Goal: Information Seeking & Learning: Learn about a topic

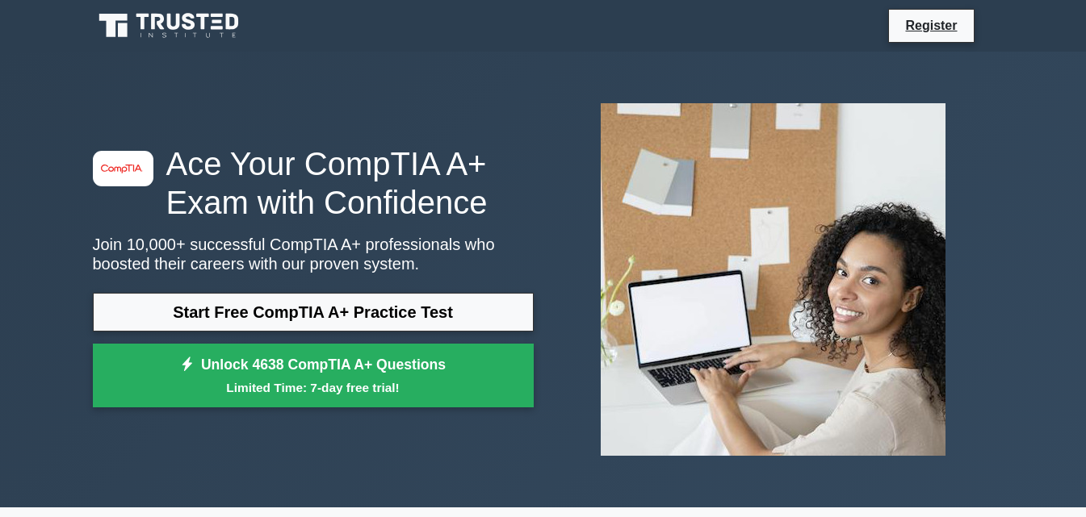
click at [368, 312] on link "Start Free CompTIA A+ Practice Test" at bounding box center [313, 312] width 441 height 39
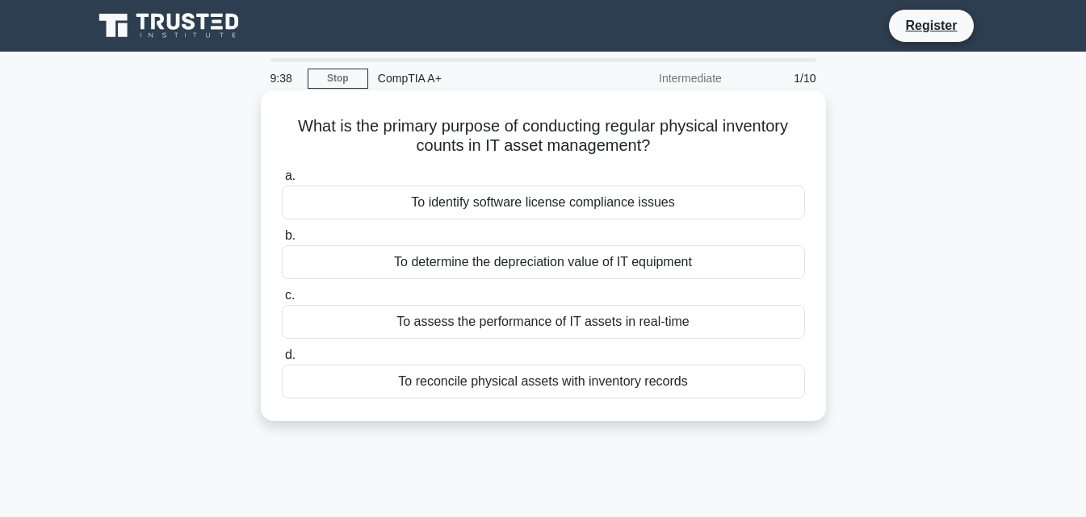
click at [546, 388] on div "To reconcile physical assets with inventory records" at bounding box center [543, 382] width 523 height 34
click at [282, 361] on input "d. To reconcile physical assets with inventory records" at bounding box center [282, 355] width 0 height 10
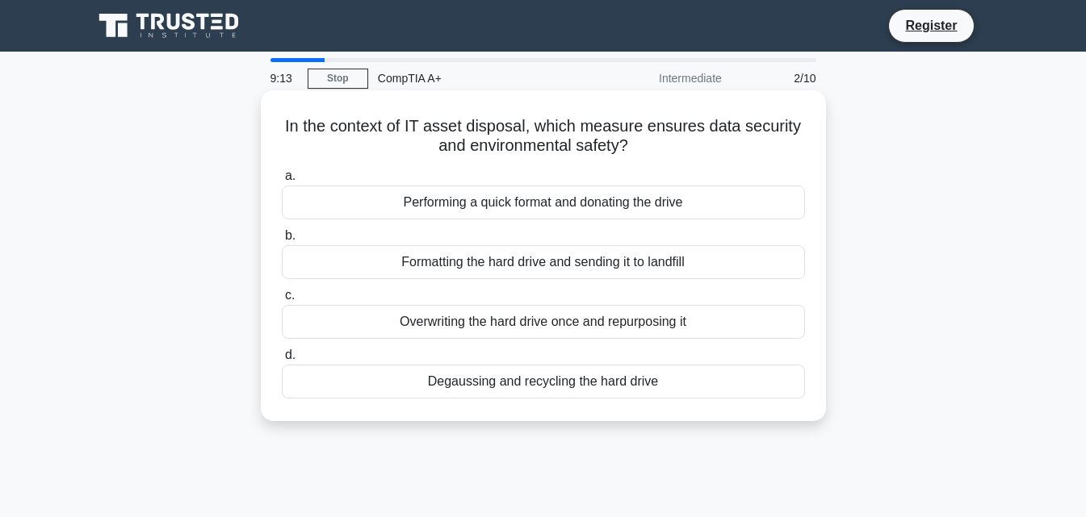
click at [622, 396] on div "Degaussing and recycling the hard drive" at bounding box center [543, 382] width 523 height 34
click at [282, 361] on input "d. Degaussing and recycling the hard drive" at bounding box center [282, 355] width 0 height 10
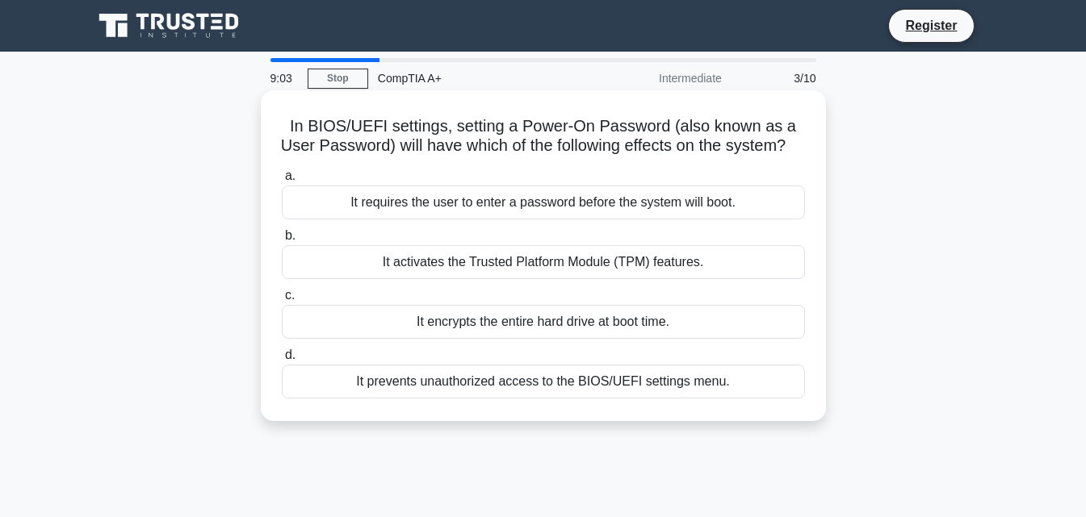
click at [569, 399] on div "It prevents unauthorized access to the BIOS/UEFI settings menu." at bounding box center [543, 382] width 523 height 34
click at [282, 361] on input "d. It prevents unauthorized access to the BIOS/UEFI settings menu." at bounding box center [282, 355] width 0 height 10
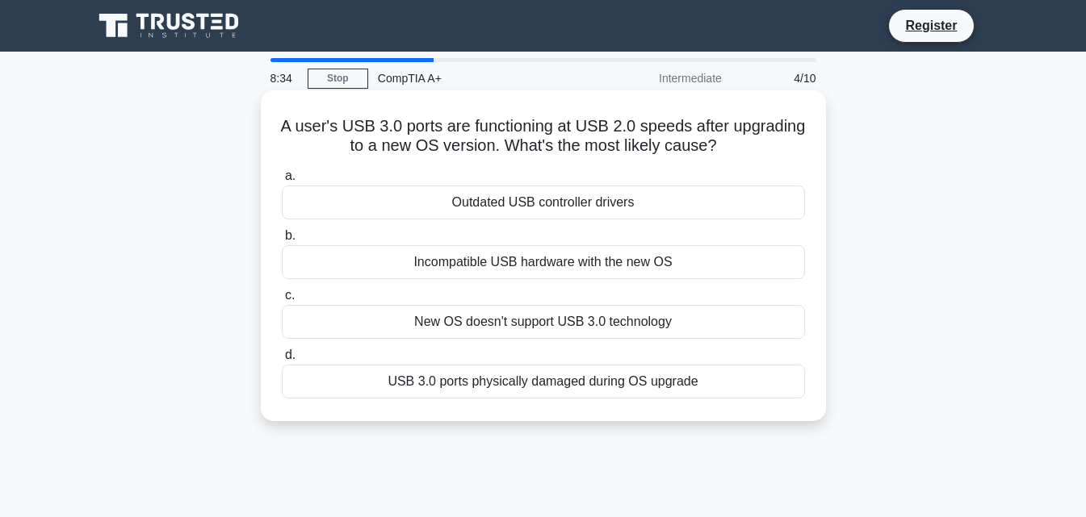
click at [651, 327] on div "New OS doesn't support USB 3.0 technology" at bounding box center [543, 322] width 523 height 34
click at [282, 301] on input "c. New OS doesn't support USB 3.0 technology" at bounding box center [282, 296] width 0 height 10
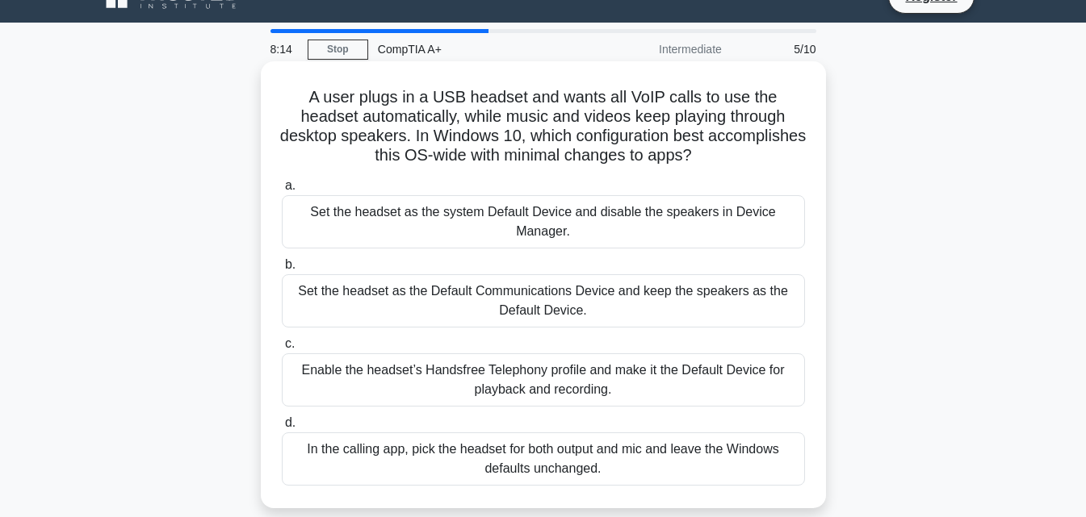
scroll to position [81, 0]
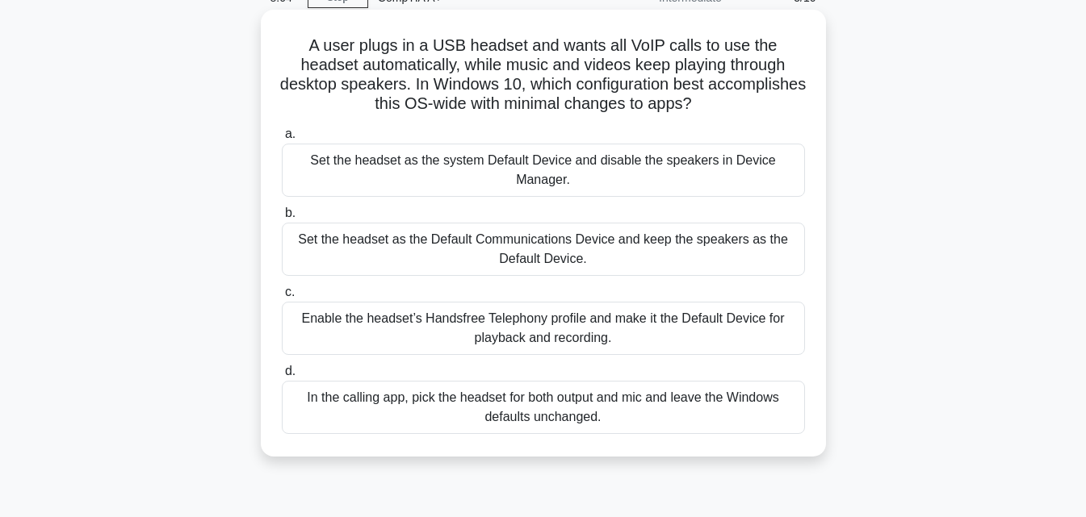
click at [677, 253] on div "Set the headset as the Default Communications Device and keep the speakers as t…" at bounding box center [543, 249] width 523 height 53
click at [282, 219] on input "b. Set the headset as the Default Communications Device and keep the speakers a…" at bounding box center [282, 213] width 0 height 10
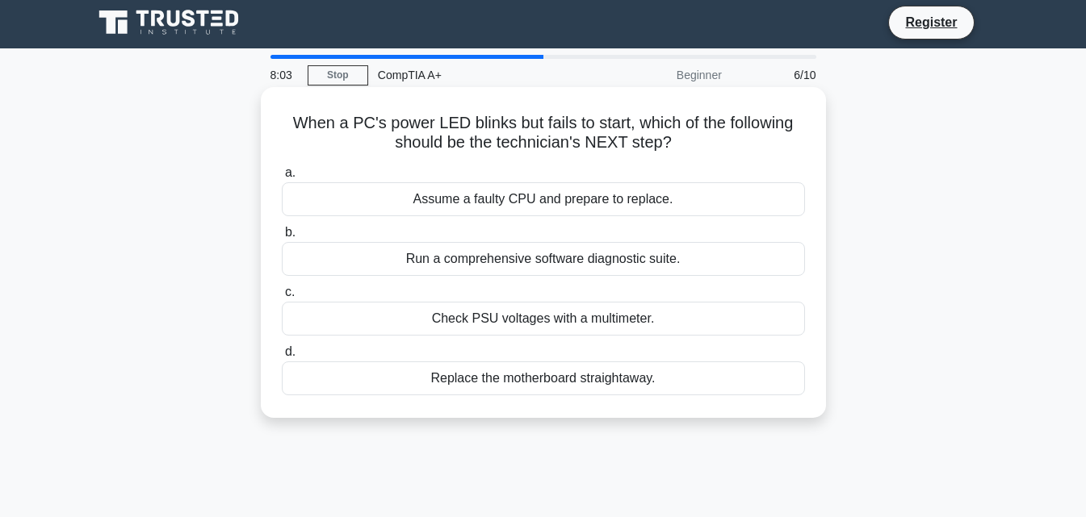
scroll to position [0, 0]
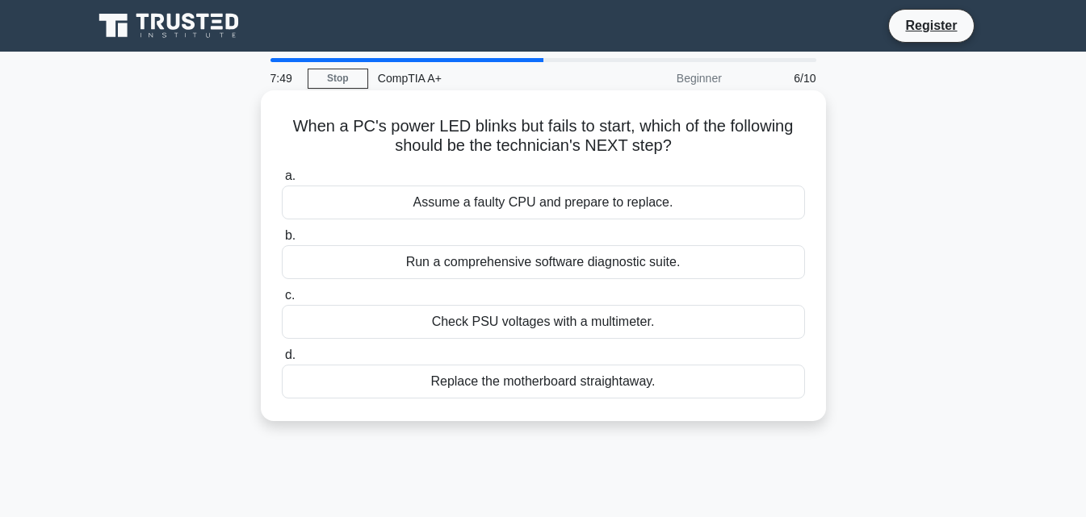
click at [595, 316] on div "Check PSU voltages with a multimeter." at bounding box center [543, 322] width 523 height 34
click at [282, 301] on input "c. Check PSU voltages with a multimeter." at bounding box center [282, 296] width 0 height 10
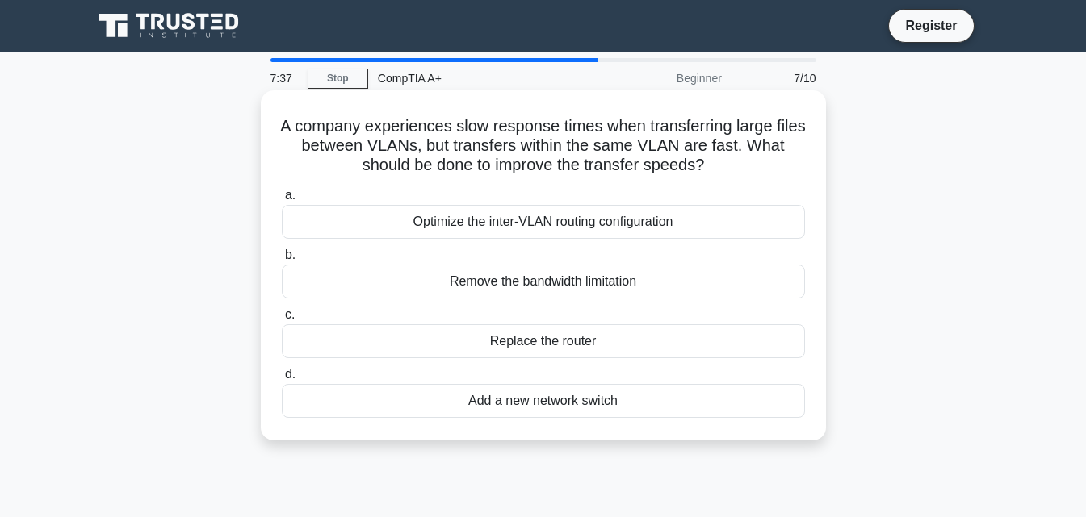
click at [550, 222] on div "Optimize the inter-VLAN routing configuration" at bounding box center [543, 222] width 523 height 34
click at [282, 201] on input "a. Optimize the inter-VLAN routing configuration" at bounding box center [282, 195] width 0 height 10
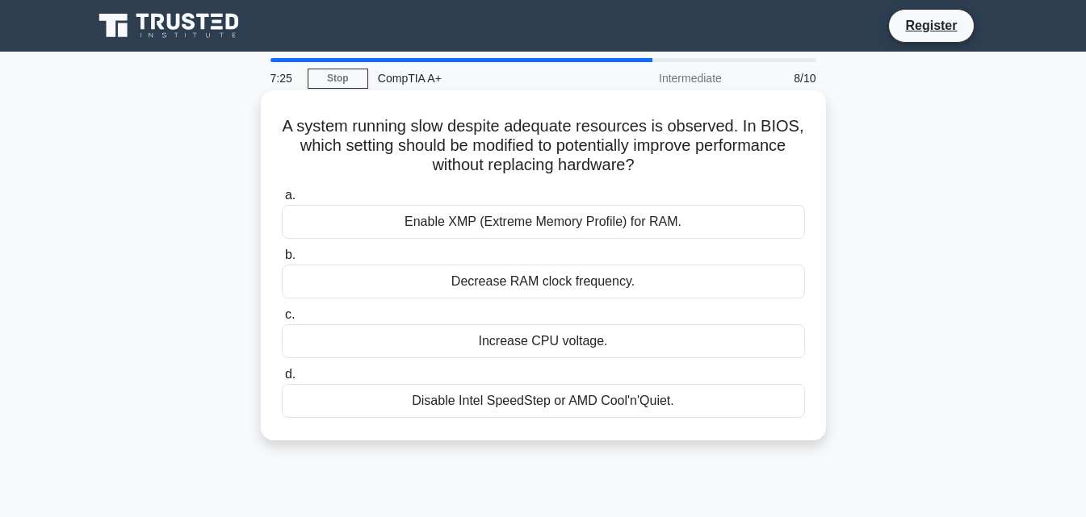
click at [562, 226] on div "Enable XMP (Extreme Memory Profile) for RAM." at bounding box center [543, 222] width 523 height 34
click at [282, 201] on input "a. Enable XMP (Extreme Memory Profile) for RAM." at bounding box center [282, 195] width 0 height 10
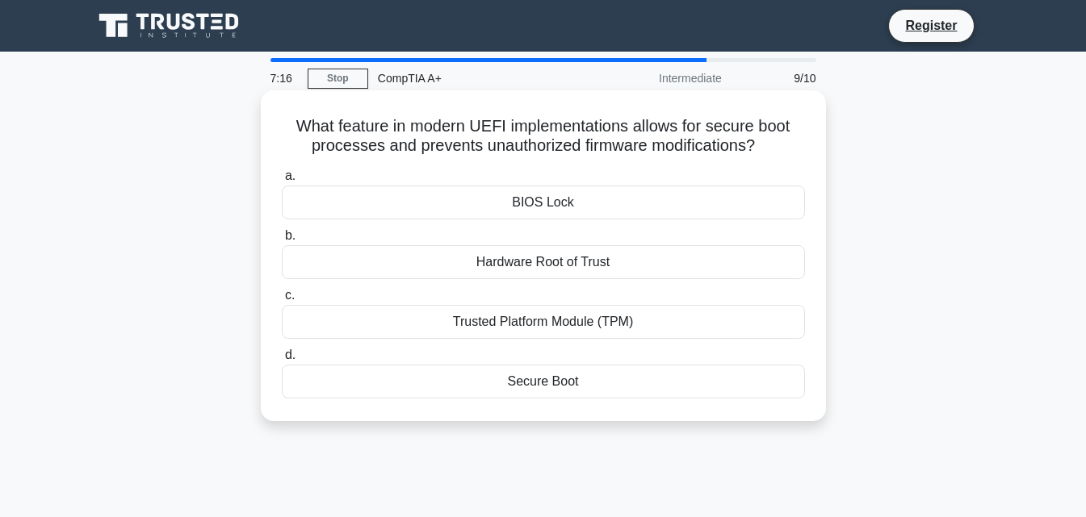
click at [567, 205] on div "BIOS Lock" at bounding box center [543, 203] width 523 height 34
click at [282, 182] on input "a. BIOS Lock" at bounding box center [282, 176] width 0 height 10
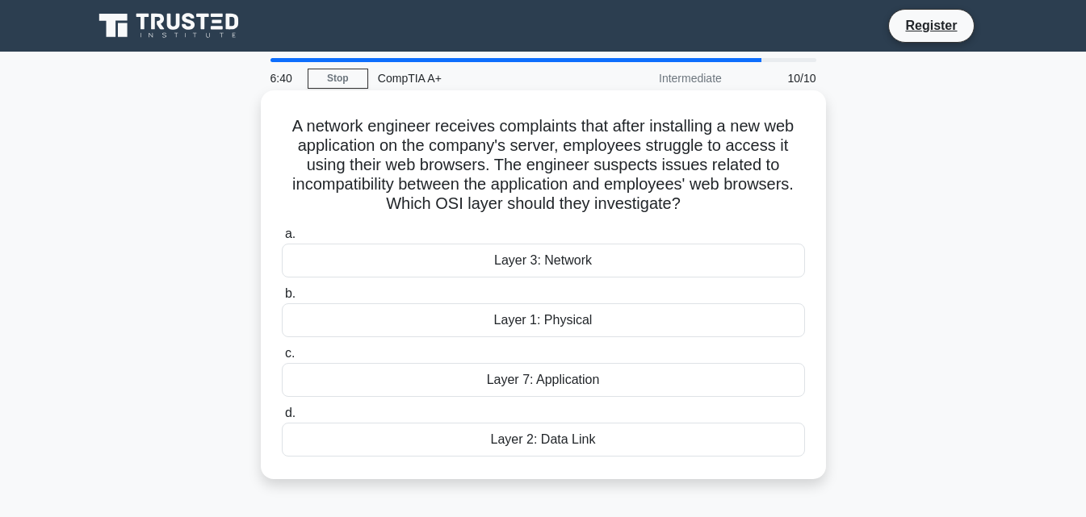
click at [559, 270] on div "Layer 3: Network" at bounding box center [543, 261] width 523 height 34
click at [282, 240] on input "a. Layer 3: Network" at bounding box center [282, 234] width 0 height 10
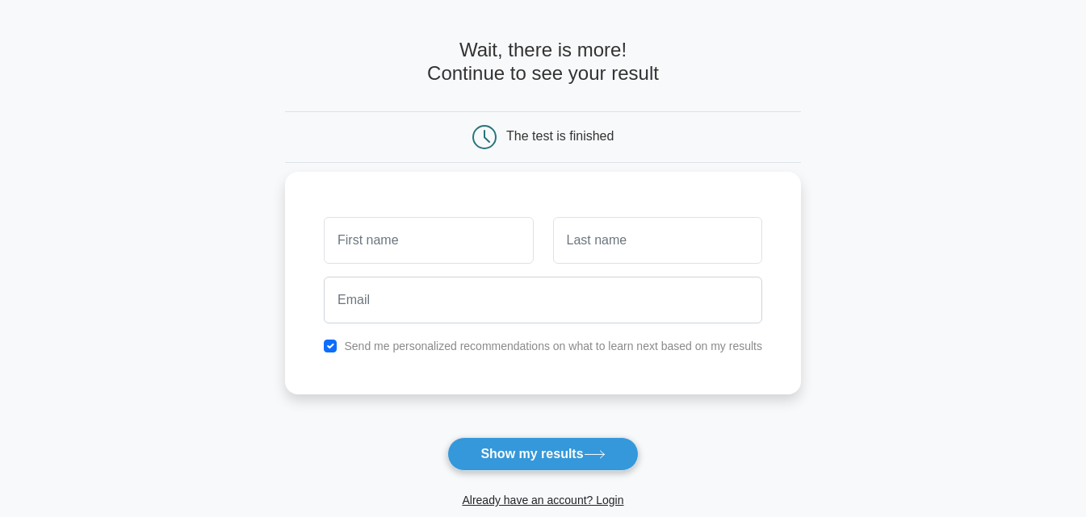
scroll to position [81, 0]
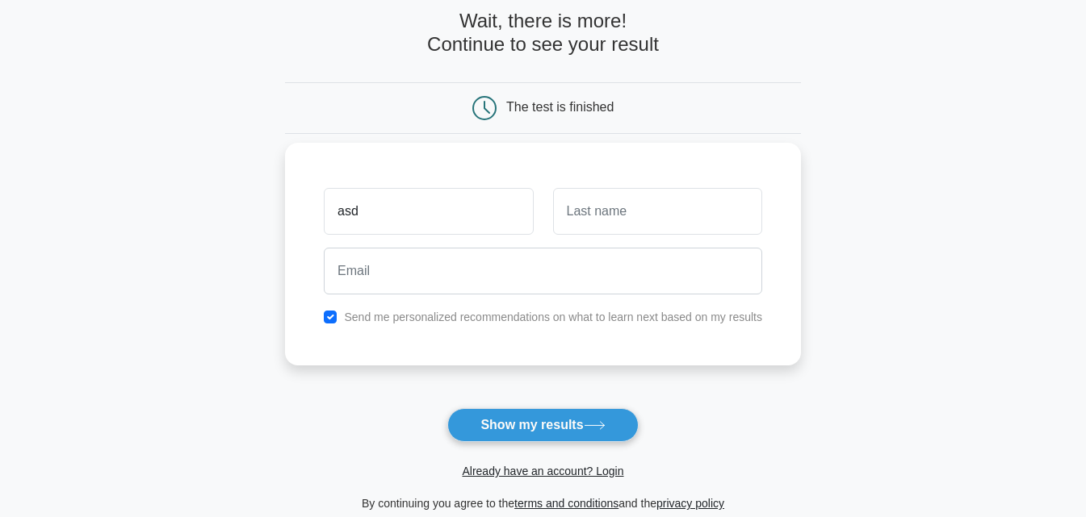
type input "asd"
click at [606, 213] on input "text" at bounding box center [657, 211] width 209 height 47
type input "123"
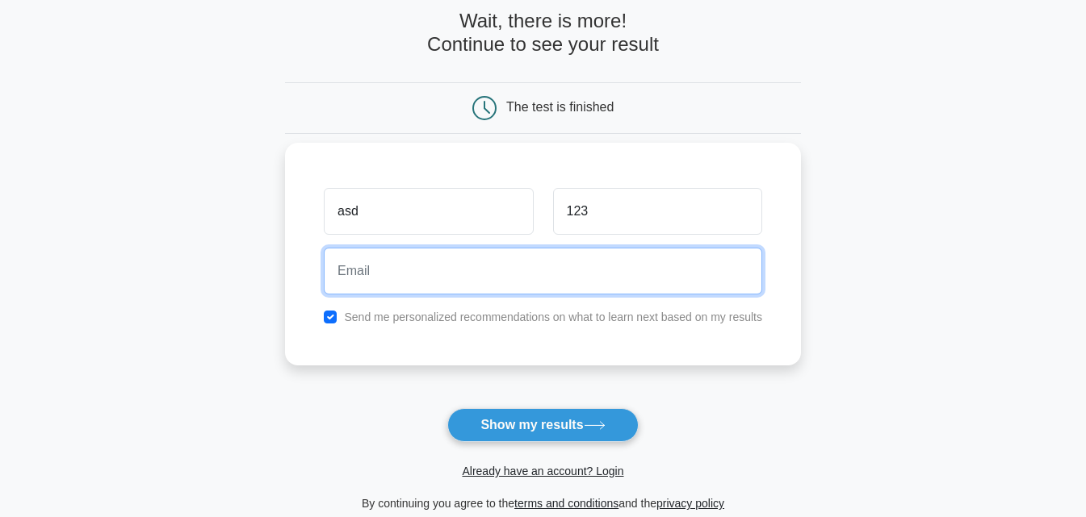
click at [568, 268] on input "email" at bounding box center [543, 271] width 438 height 47
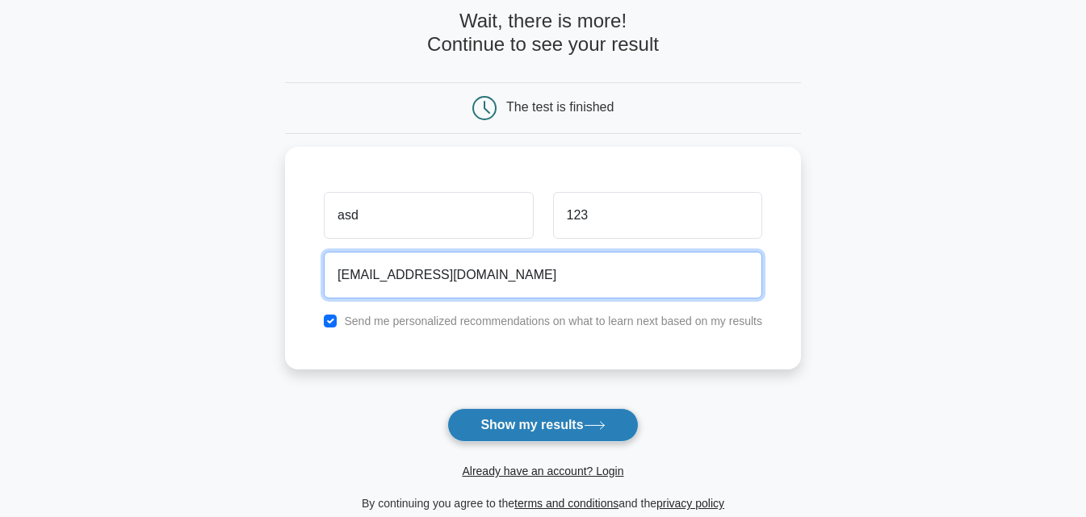
type input "norxen72@gmail.com"
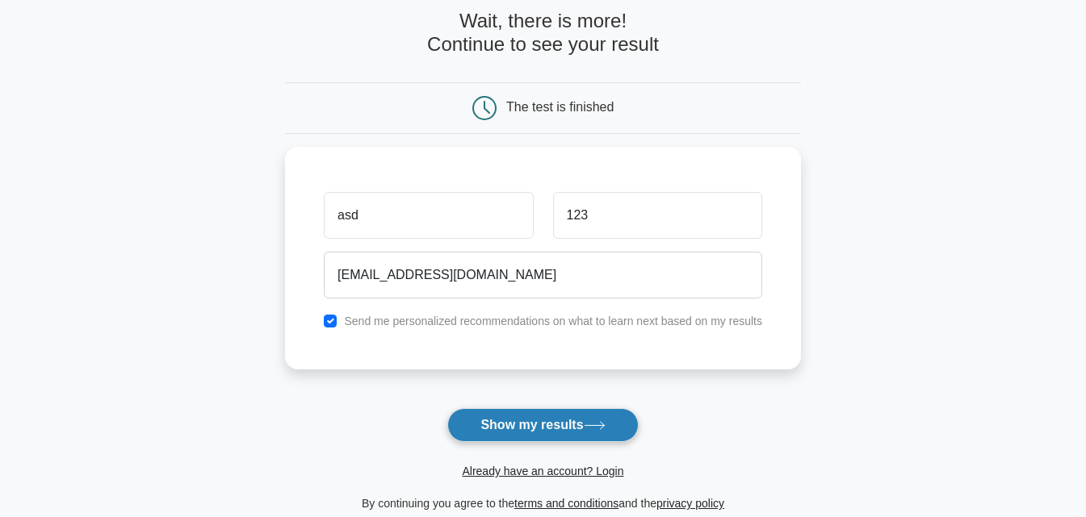
click at [556, 423] on button "Show my results" at bounding box center [542, 425] width 190 height 34
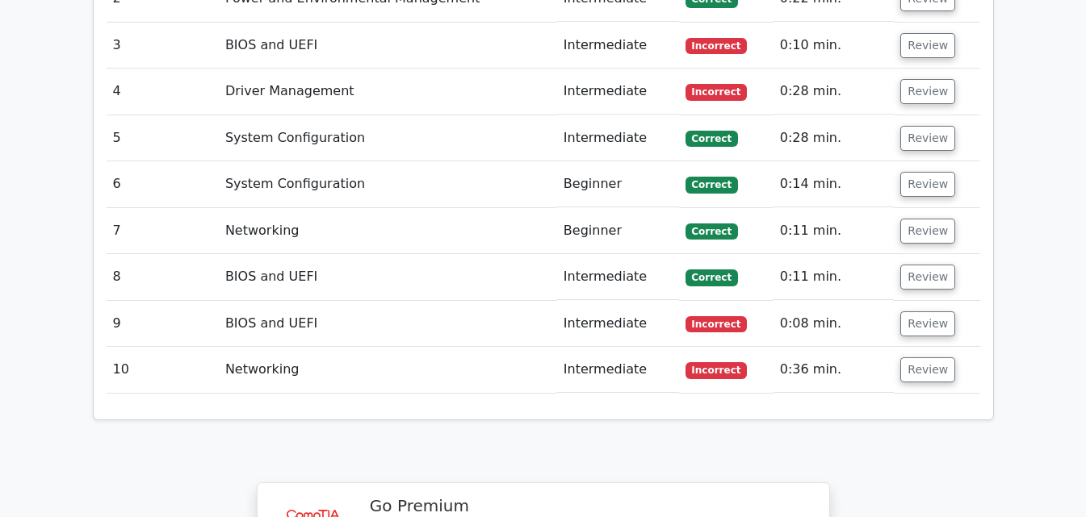
scroll to position [2099, 0]
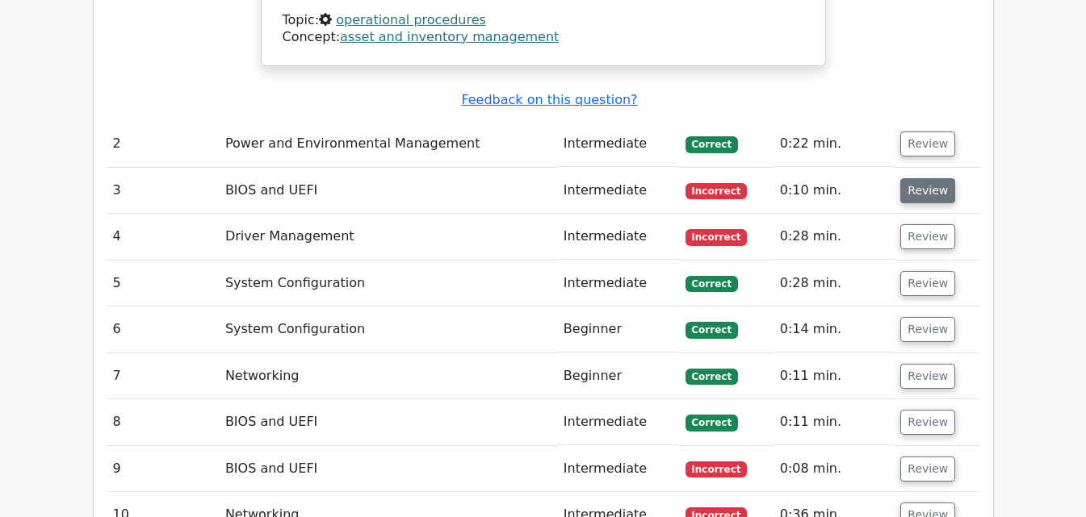
click at [911, 178] on button "Review" at bounding box center [927, 190] width 55 height 25
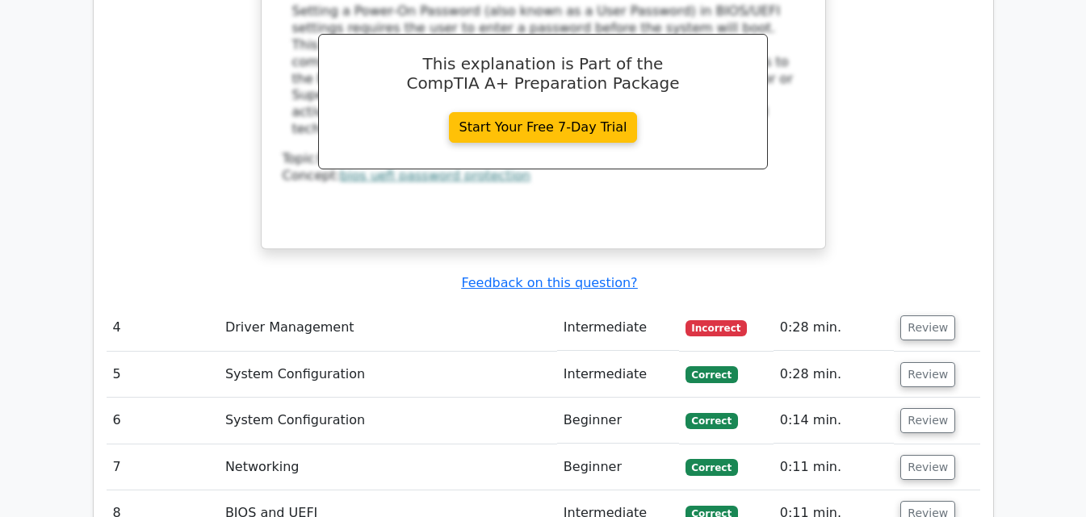
scroll to position [2825, 0]
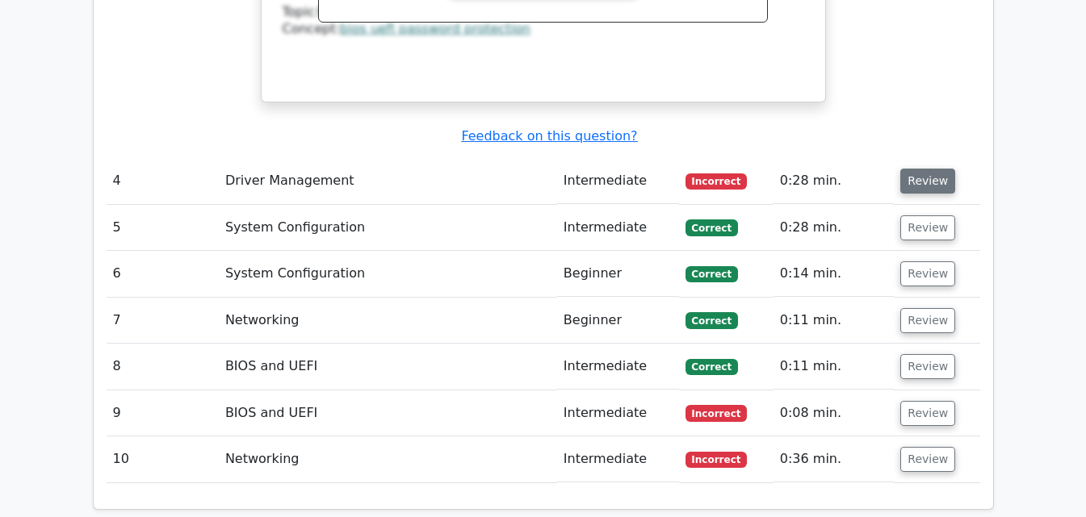
click at [909, 169] on button "Review" at bounding box center [927, 181] width 55 height 25
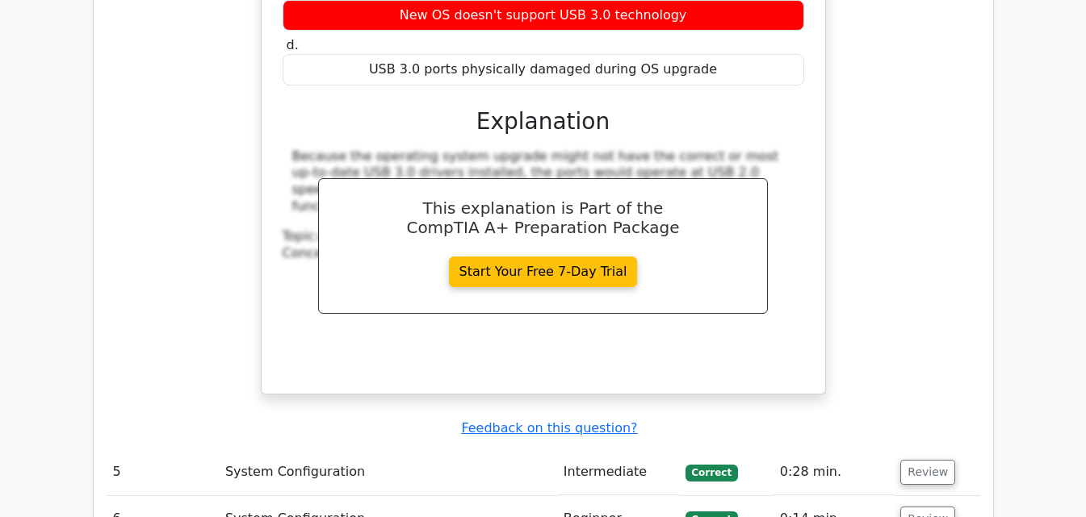
scroll to position [3471, 0]
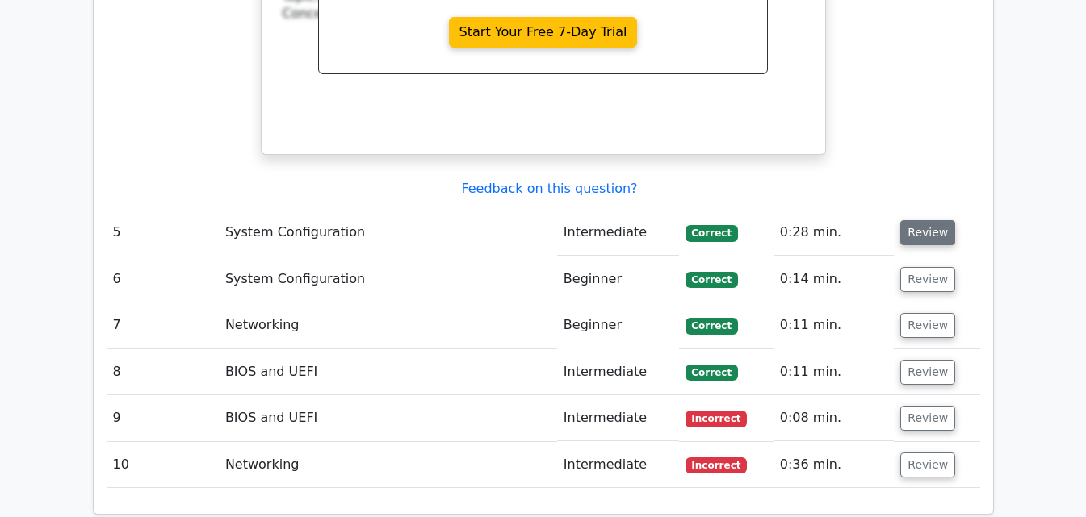
click at [934, 220] on button "Review" at bounding box center [927, 232] width 55 height 25
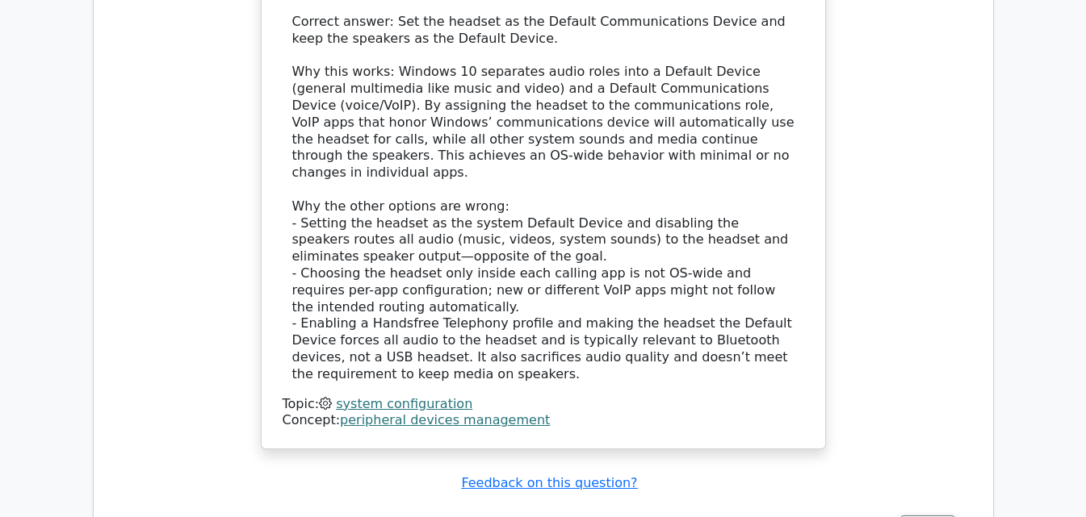
scroll to position [4278, 0]
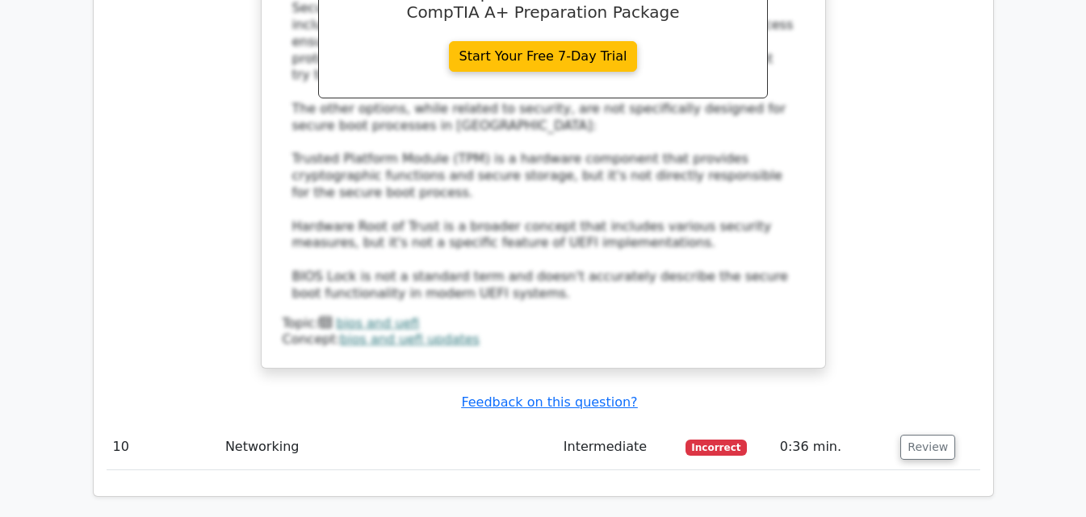
scroll to position [5328, 0]
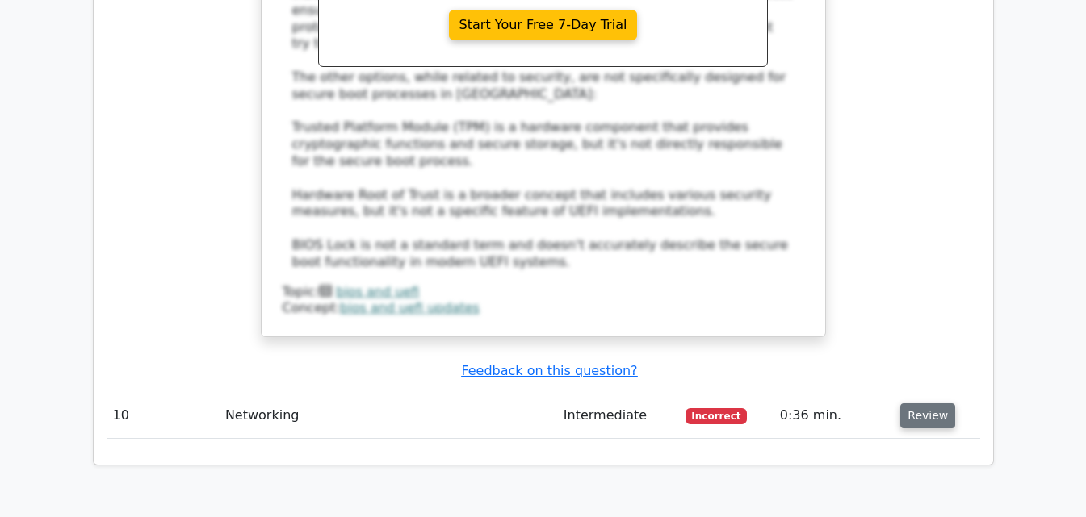
click at [927, 404] on button "Review" at bounding box center [927, 416] width 55 height 25
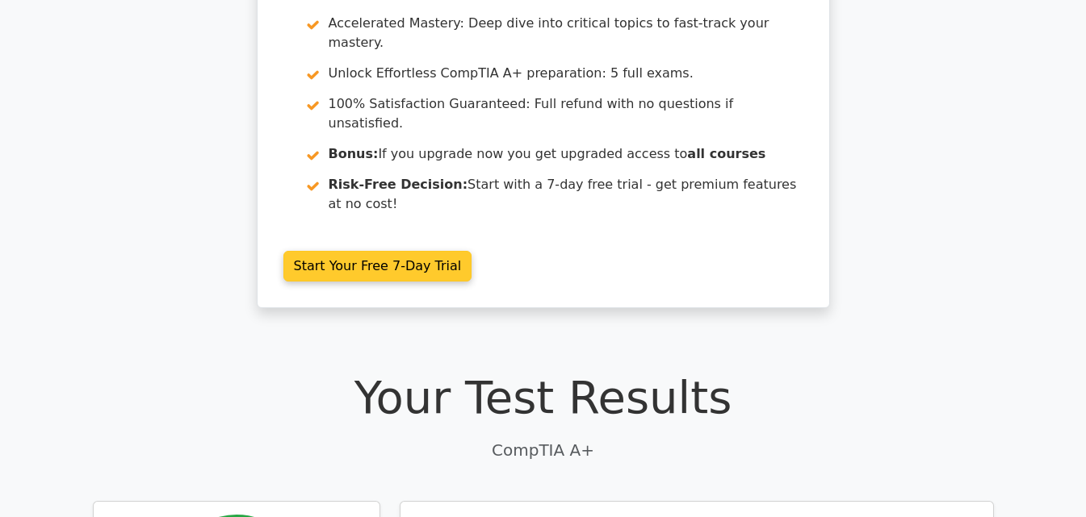
scroll to position [0, 0]
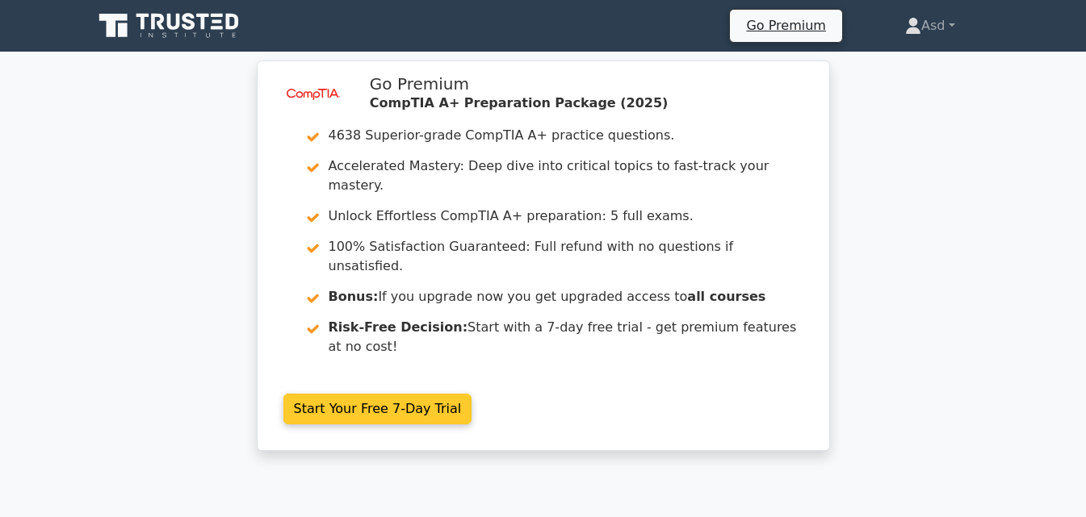
scroll to position [404, 0]
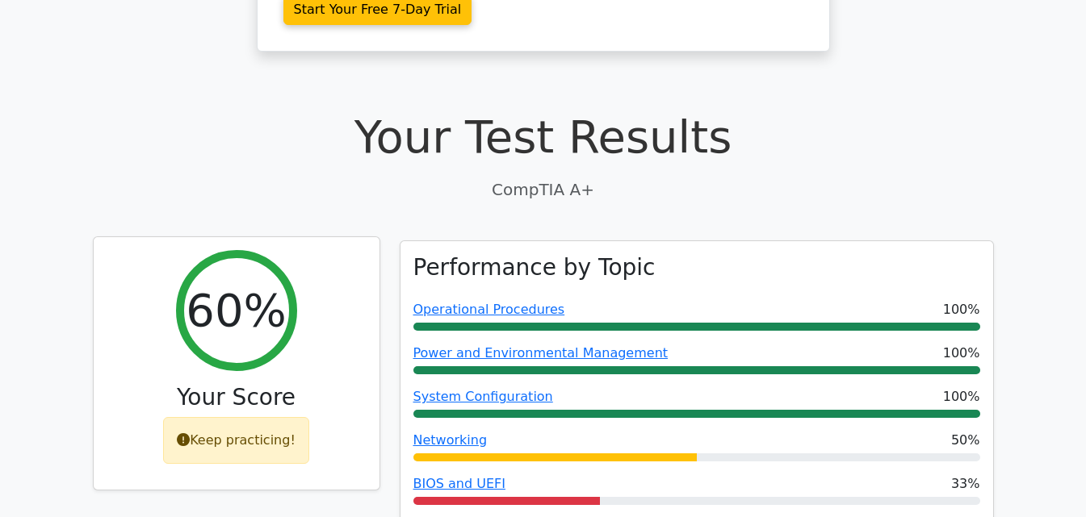
click at [257, 417] on div "Keep practicing!" at bounding box center [236, 440] width 146 height 47
click at [237, 283] on h2 "60%" at bounding box center [236, 310] width 100 height 54
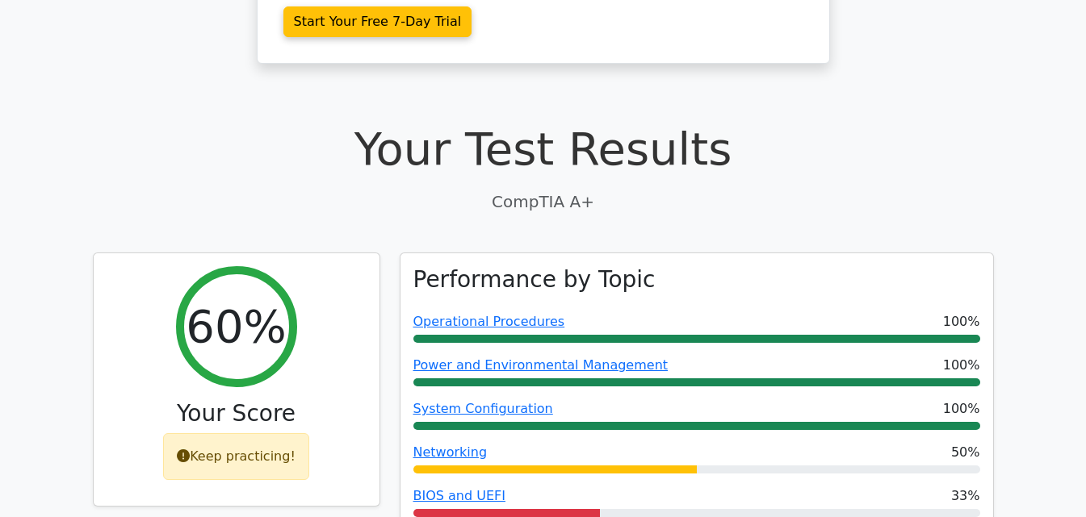
scroll to position [161, 0]
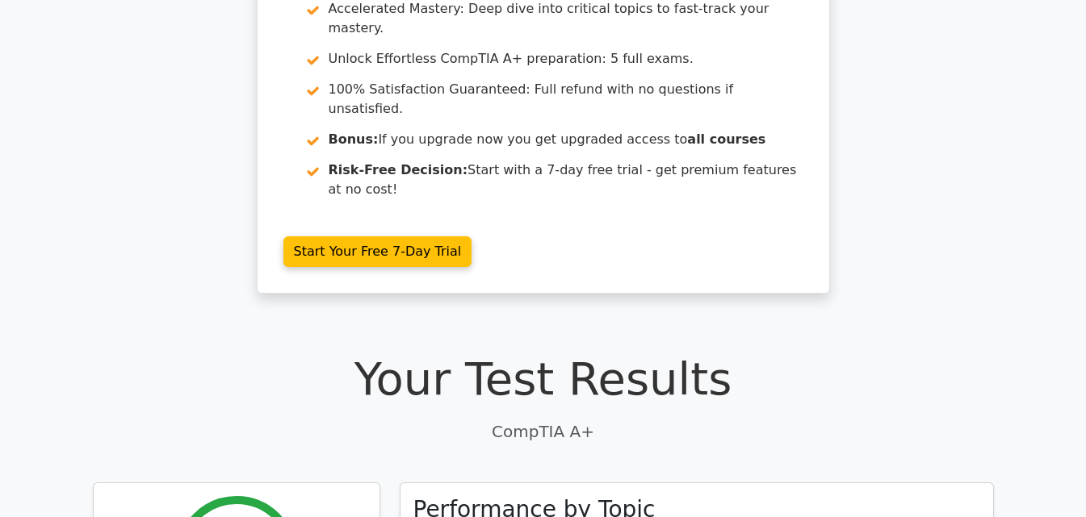
click at [554, 420] on p "CompTIA A+" at bounding box center [543, 432] width 901 height 24
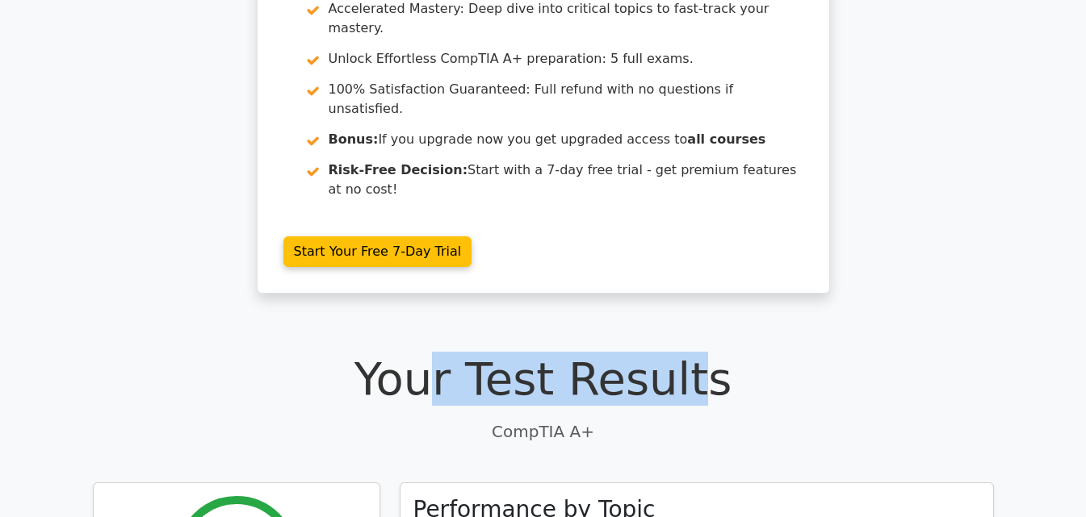
drag, startPoint x: 685, startPoint y: 340, endPoint x: 452, endPoint y: 324, distance: 233.8
click at [452, 352] on h1 "Your Test Results" at bounding box center [543, 379] width 901 height 54
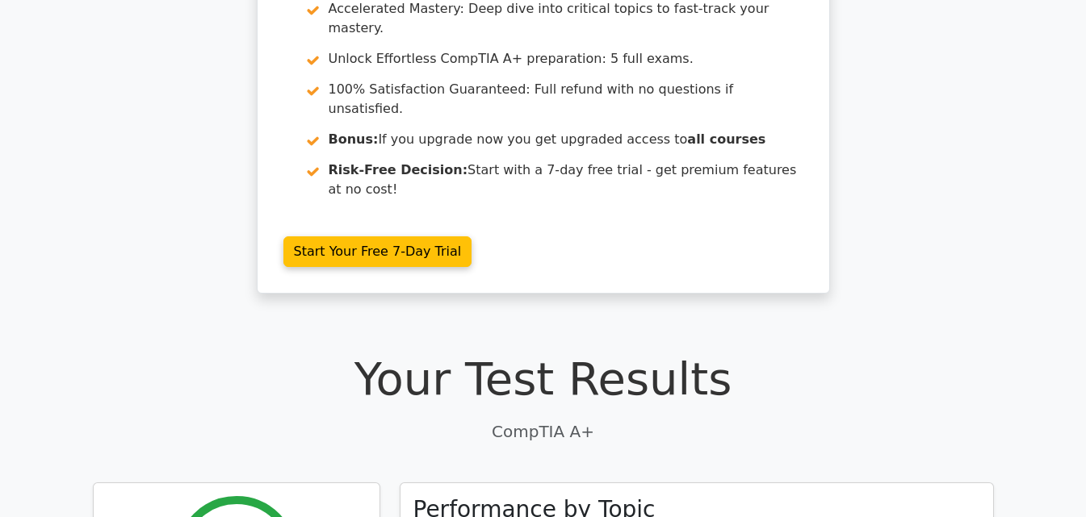
scroll to position [78, 0]
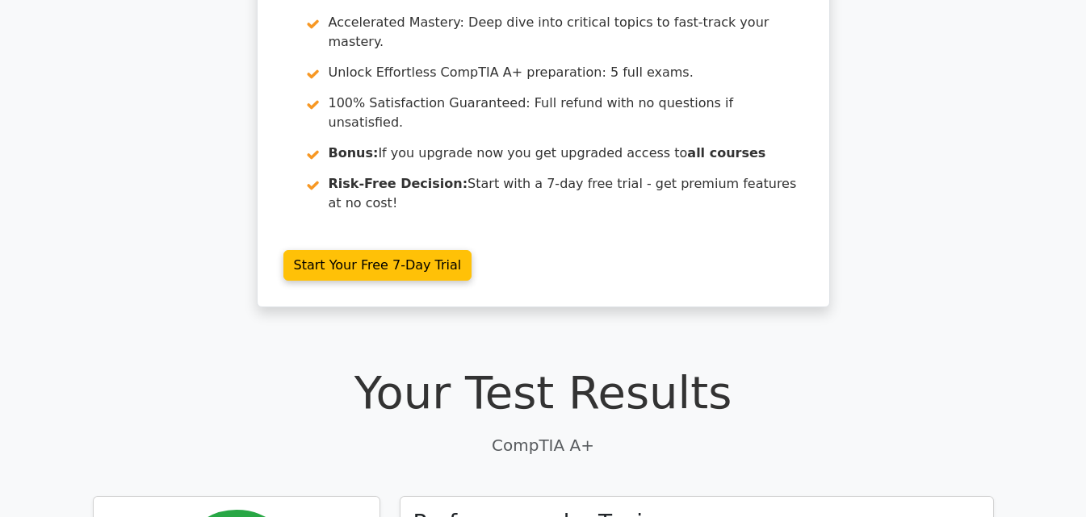
click at [442, 366] on h1 "Your Test Results" at bounding box center [543, 393] width 901 height 54
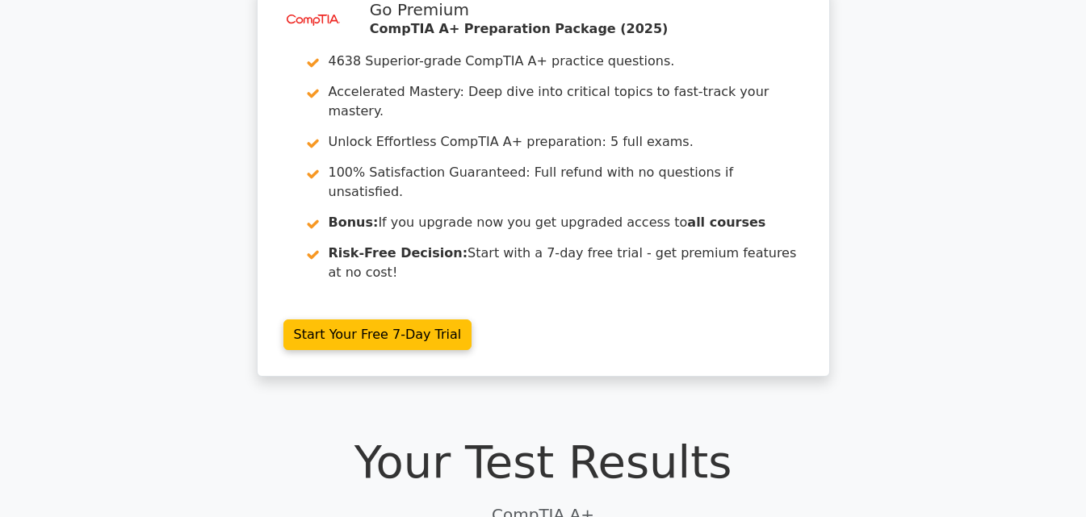
scroll to position [0, 0]
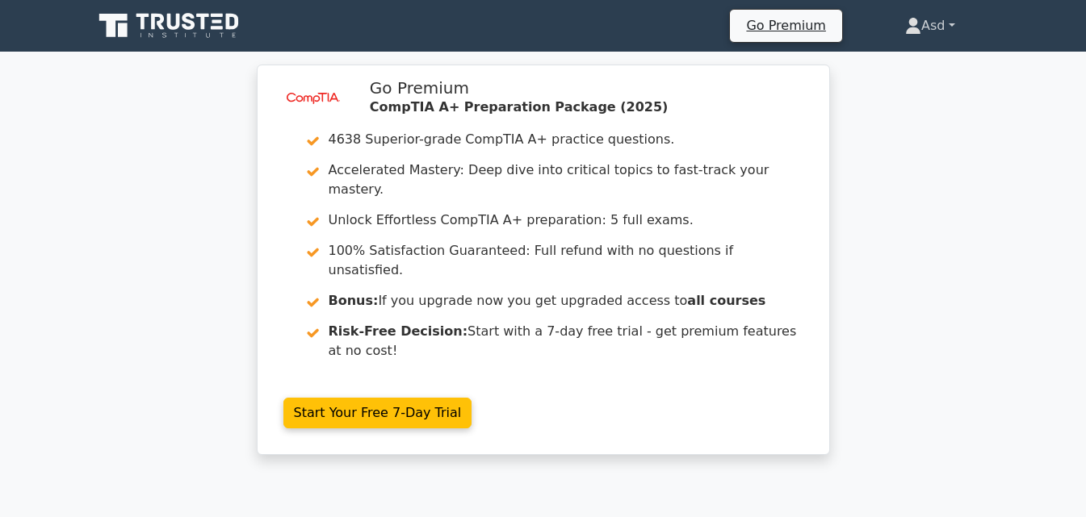
click at [938, 32] on link "Asd" at bounding box center [930, 26] width 128 height 32
click at [894, 57] on link "Profile" at bounding box center [931, 64] width 128 height 26
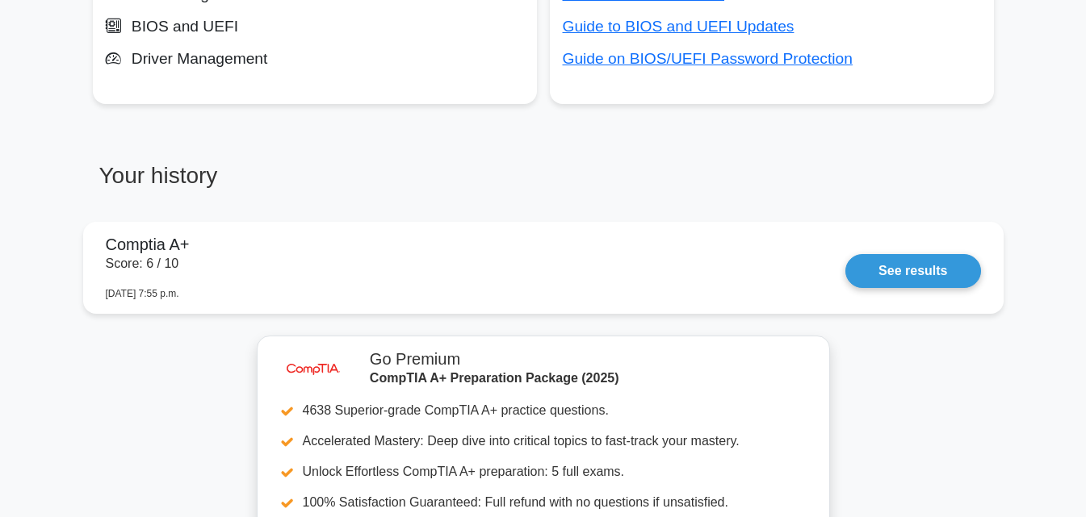
scroll to position [1146, 0]
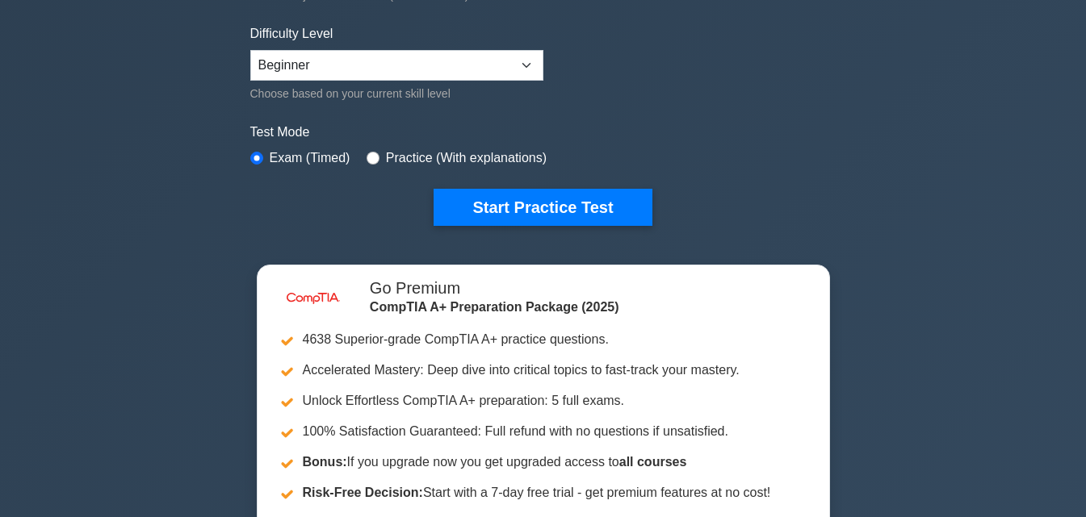
scroll to position [404, 0]
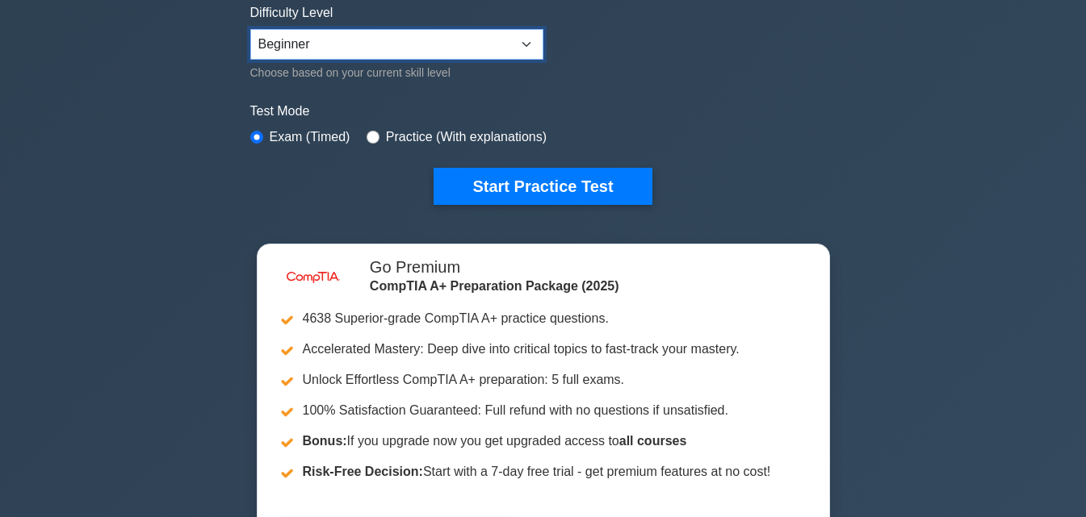
click at [440, 49] on select "Beginner Intermediate Expert" at bounding box center [396, 44] width 293 height 31
select select "intermediate"
click at [250, 29] on select "Beginner Intermediate Expert" at bounding box center [396, 44] width 293 height 31
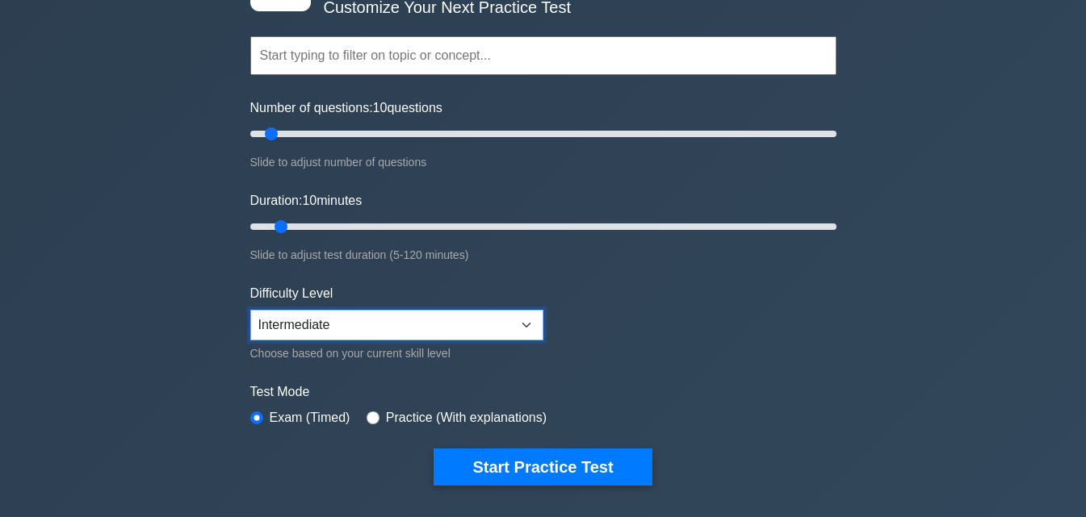
scroll to position [242, 0]
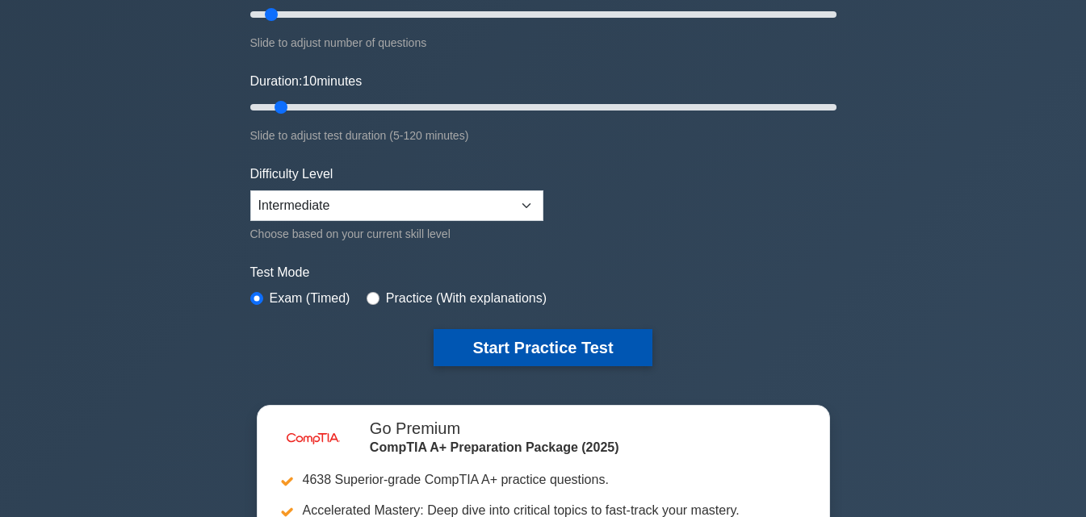
click at [513, 345] on button "Start Practice Test" at bounding box center [542, 347] width 218 height 37
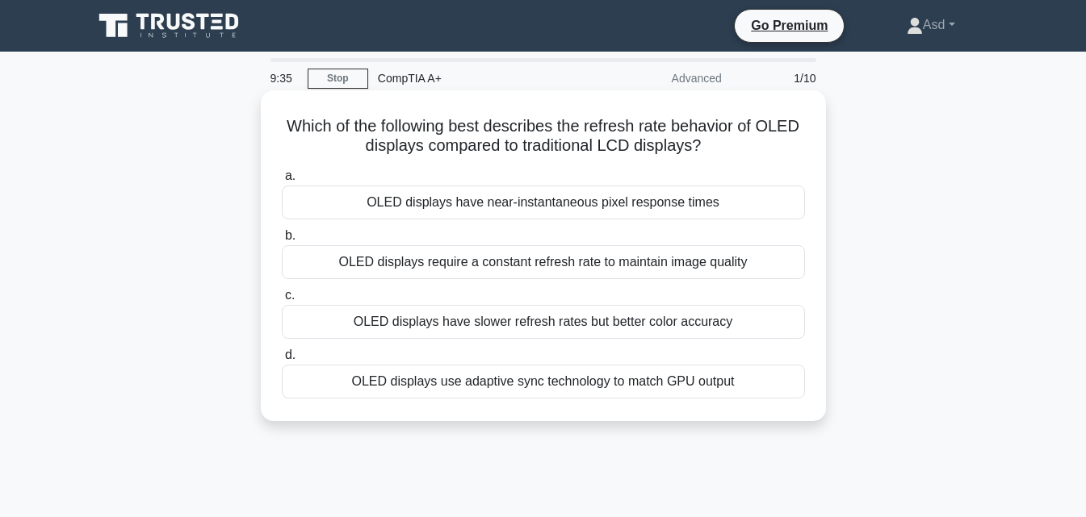
click at [609, 269] on div "OLED displays require a constant refresh rate to maintain image quality" at bounding box center [543, 262] width 523 height 34
click at [282, 241] on input "b. OLED displays require a constant refresh rate to maintain image quality" at bounding box center [282, 236] width 0 height 10
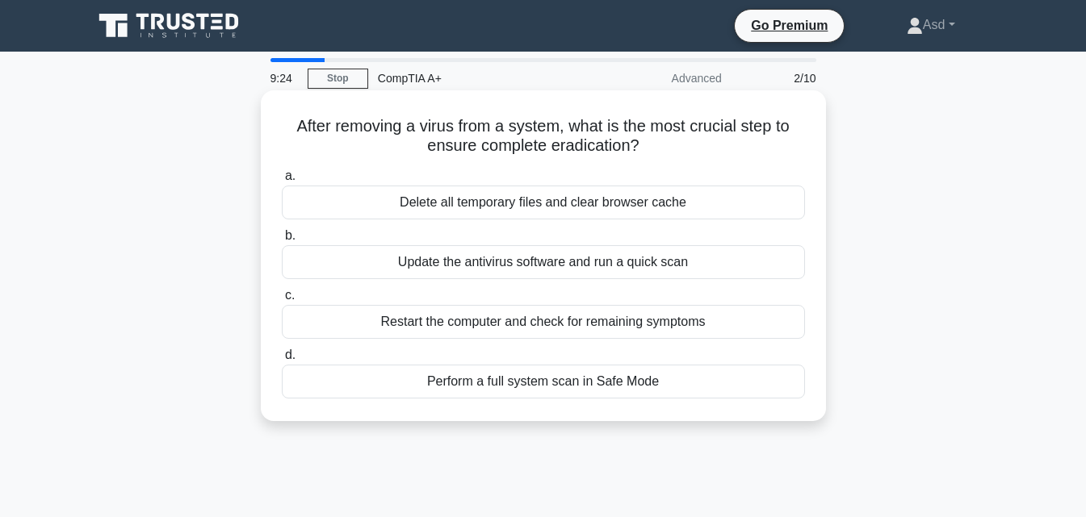
click at [509, 267] on div "Update the antivirus software and run a quick scan" at bounding box center [543, 262] width 523 height 34
click at [282, 241] on input "b. Update the antivirus software and run a quick scan" at bounding box center [282, 236] width 0 height 10
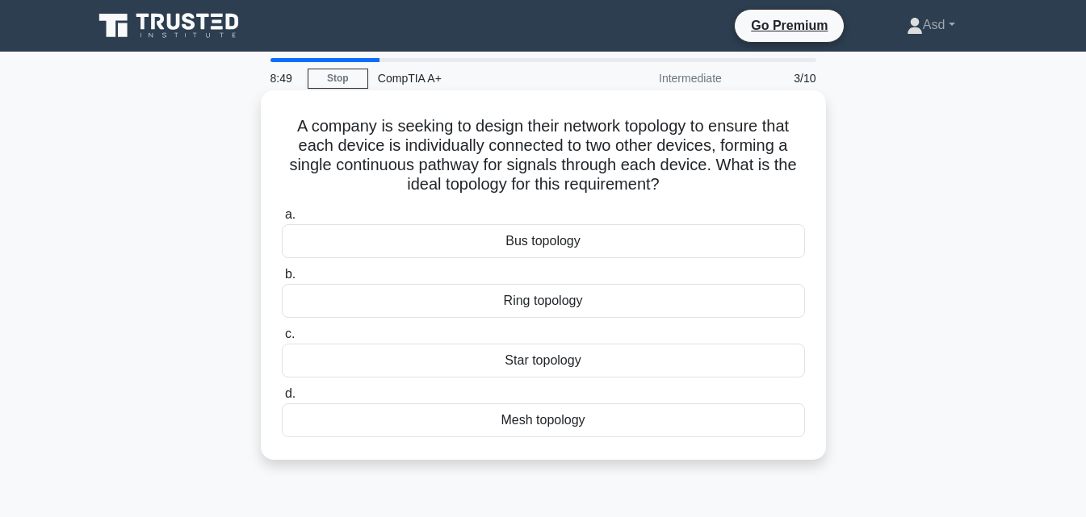
click at [611, 249] on div "Bus topology" at bounding box center [543, 241] width 523 height 34
click at [282, 220] on input "a. Bus topology" at bounding box center [282, 215] width 0 height 10
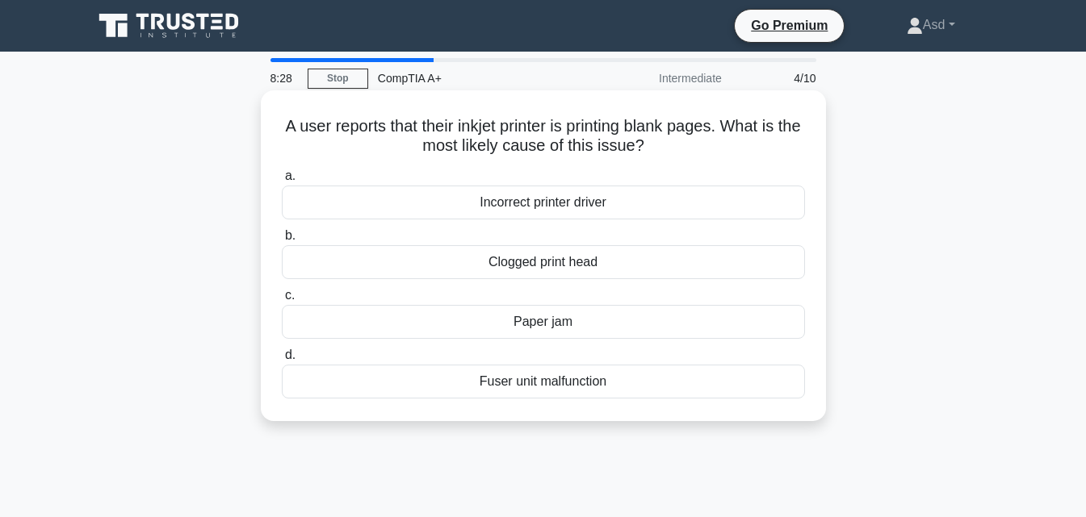
click at [496, 268] on div "Clogged print head" at bounding box center [543, 262] width 523 height 34
click at [282, 241] on input "b. Clogged print head" at bounding box center [282, 236] width 0 height 10
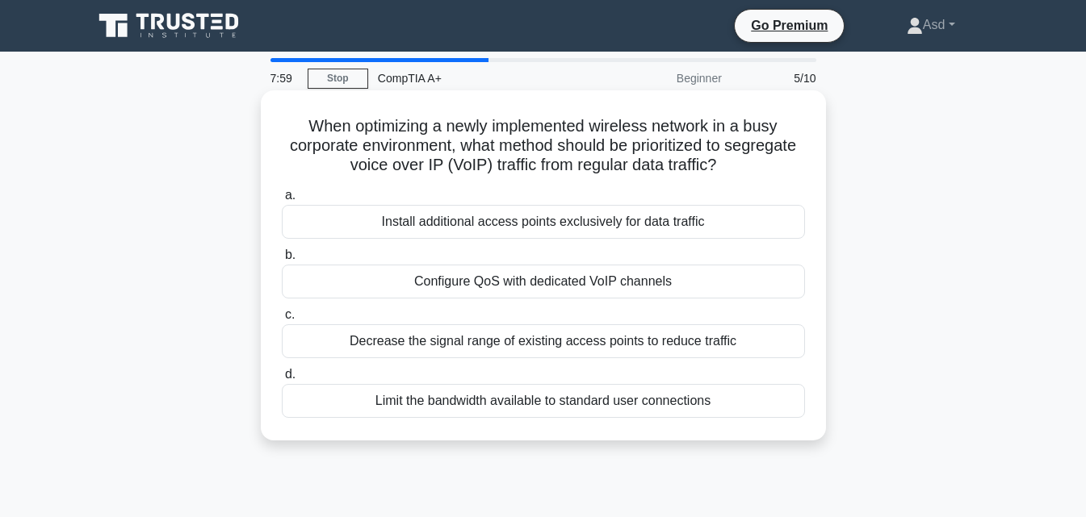
click at [627, 222] on div "Install additional access points exclusively for data traffic" at bounding box center [543, 222] width 523 height 34
click at [282, 201] on input "a. Install additional access points exclusively for data traffic" at bounding box center [282, 195] width 0 height 10
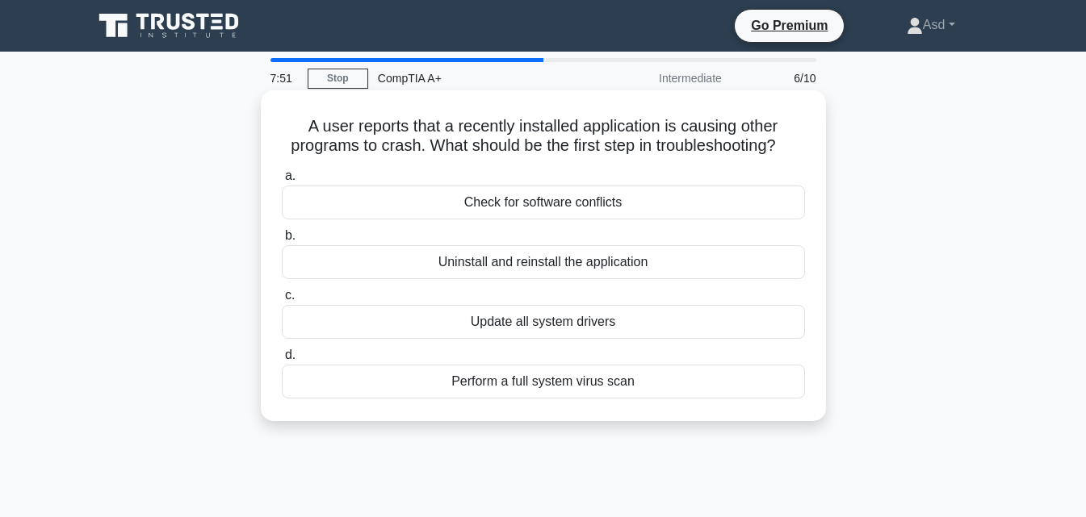
click at [594, 213] on div "Check for software conflicts" at bounding box center [543, 203] width 523 height 34
click at [282, 182] on input "a. Check for software conflicts" at bounding box center [282, 176] width 0 height 10
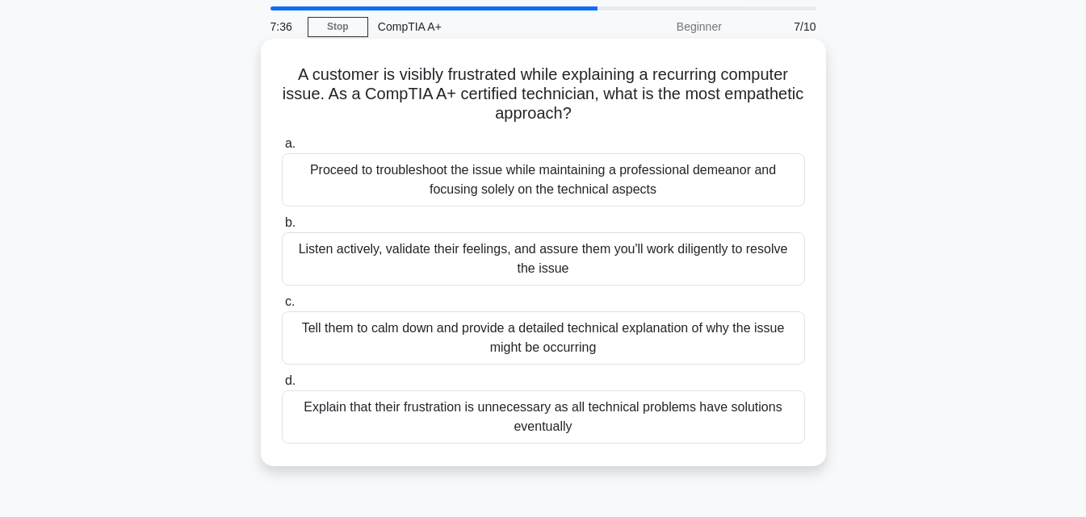
scroll to position [81, 0]
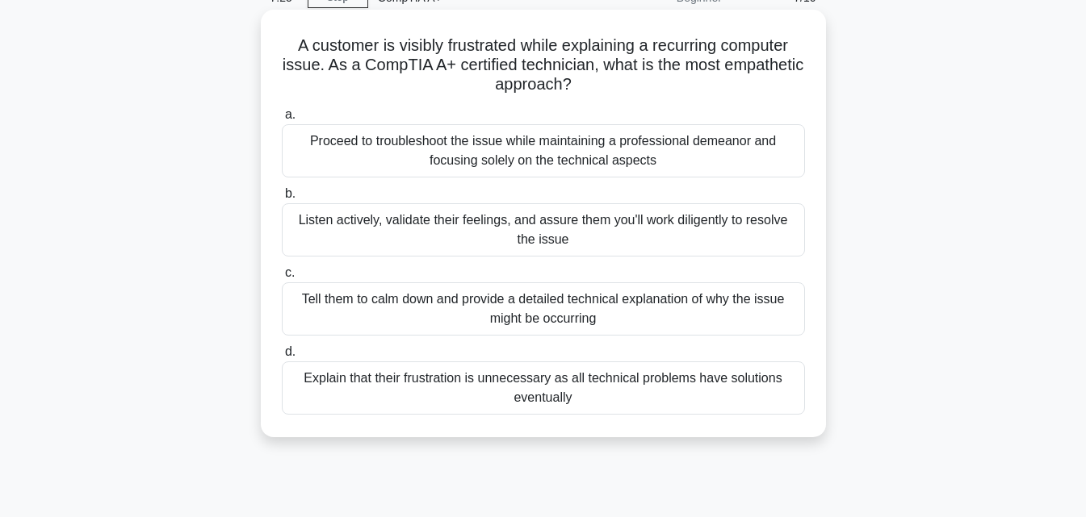
click at [620, 165] on div "Proceed to troubleshoot the issue while maintaining a professional demeanor and…" at bounding box center [543, 150] width 523 height 53
click at [282, 120] on input "a. Proceed to troubleshoot the issue while maintaining a professional demeanor …" at bounding box center [282, 115] width 0 height 10
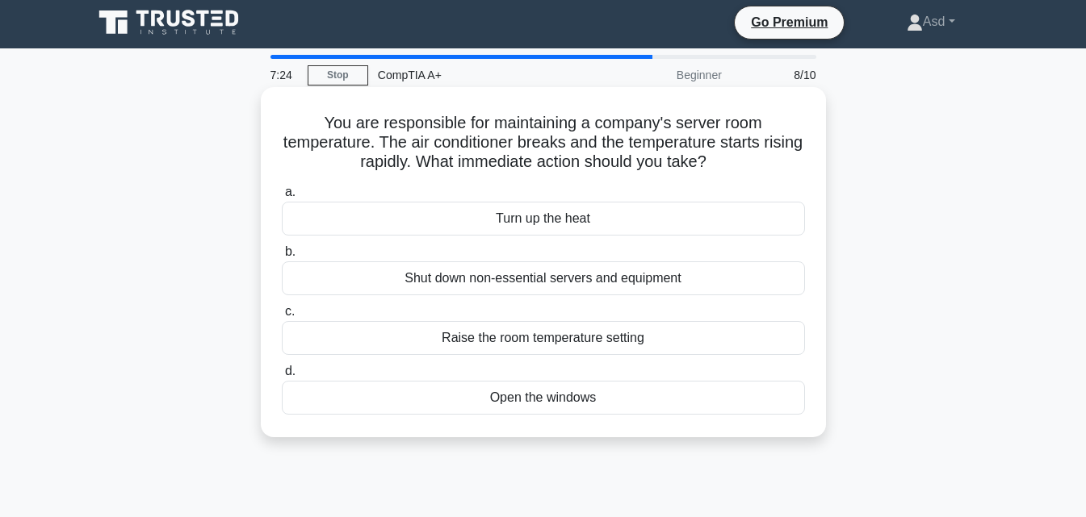
scroll to position [0, 0]
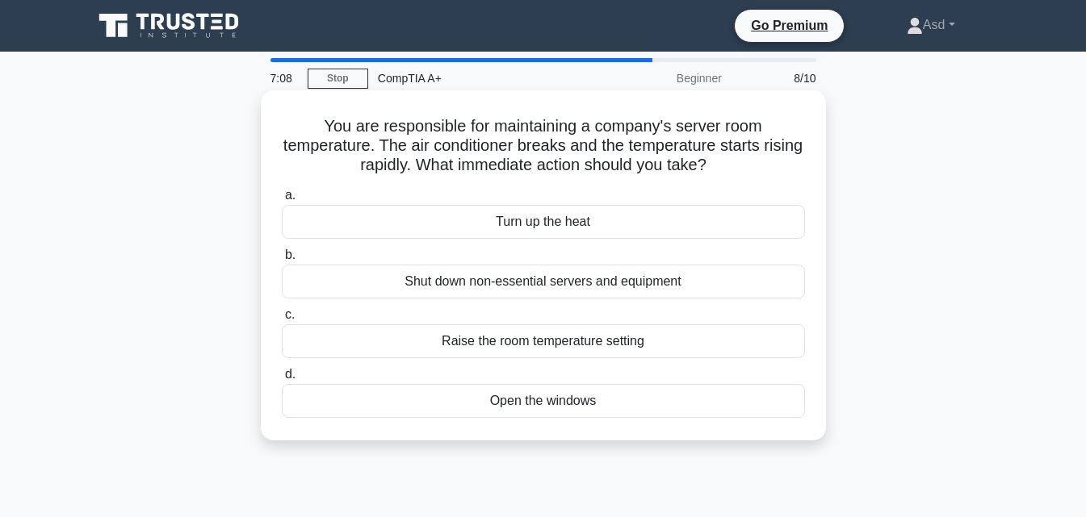
click at [496, 286] on div "Shut down non-essential servers and equipment" at bounding box center [543, 282] width 523 height 34
click at [282, 261] on input "b. Shut down non-essential servers and equipment" at bounding box center [282, 255] width 0 height 10
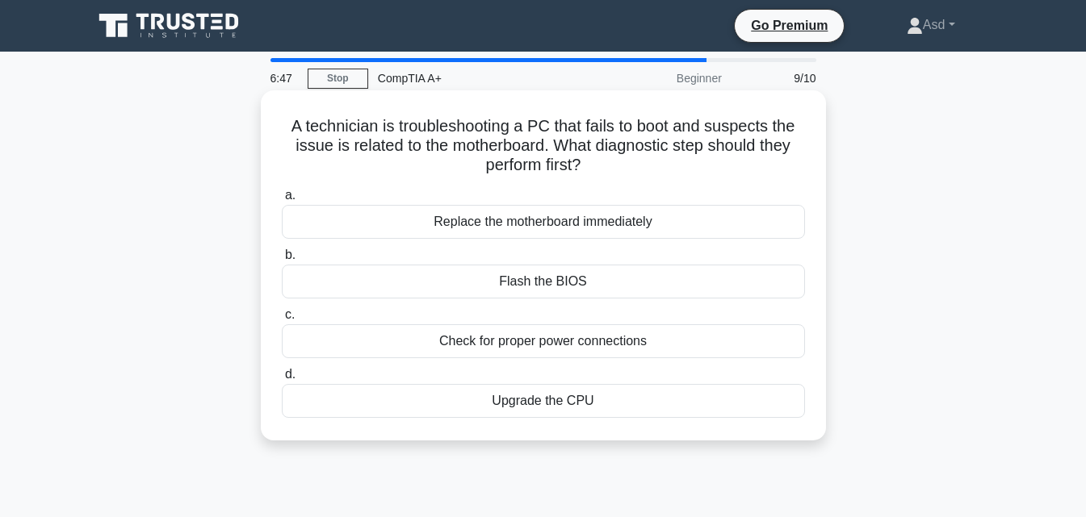
click at [668, 345] on div "Check for proper power connections" at bounding box center [543, 341] width 523 height 34
click at [282, 320] on input "c. Check for proper power connections" at bounding box center [282, 315] width 0 height 10
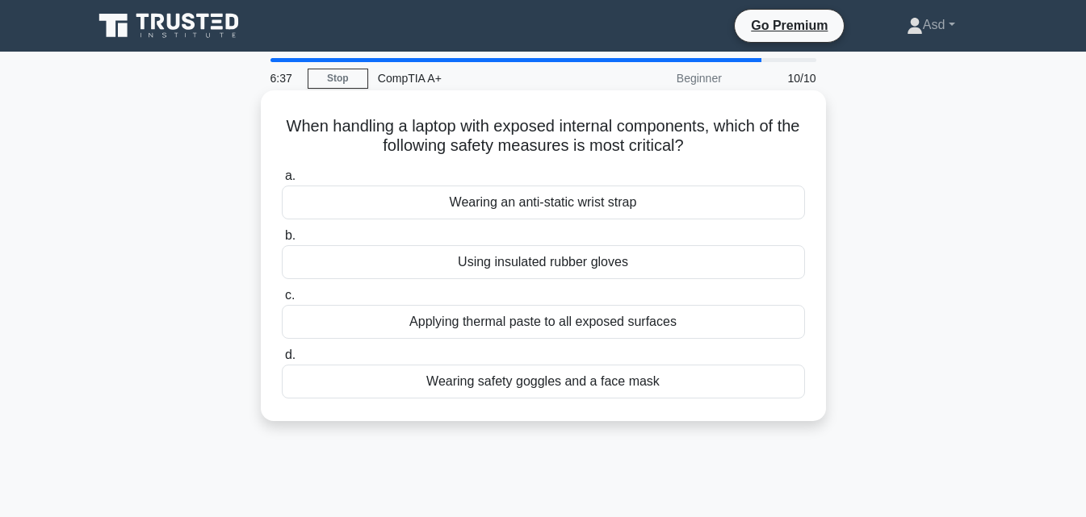
click at [627, 213] on div "Wearing an anti-static wrist strap" at bounding box center [543, 203] width 523 height 34
click at [282, 182] on input "a. Wearing an anti-static wrist strap" at bounding box center [282, 176] width 0 height 10
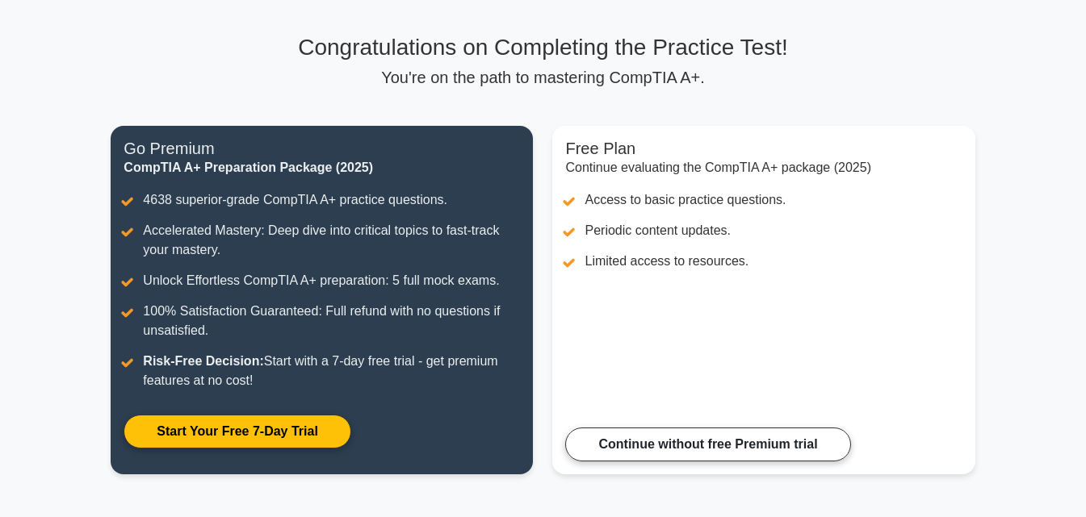
scroll to position [81, 0]
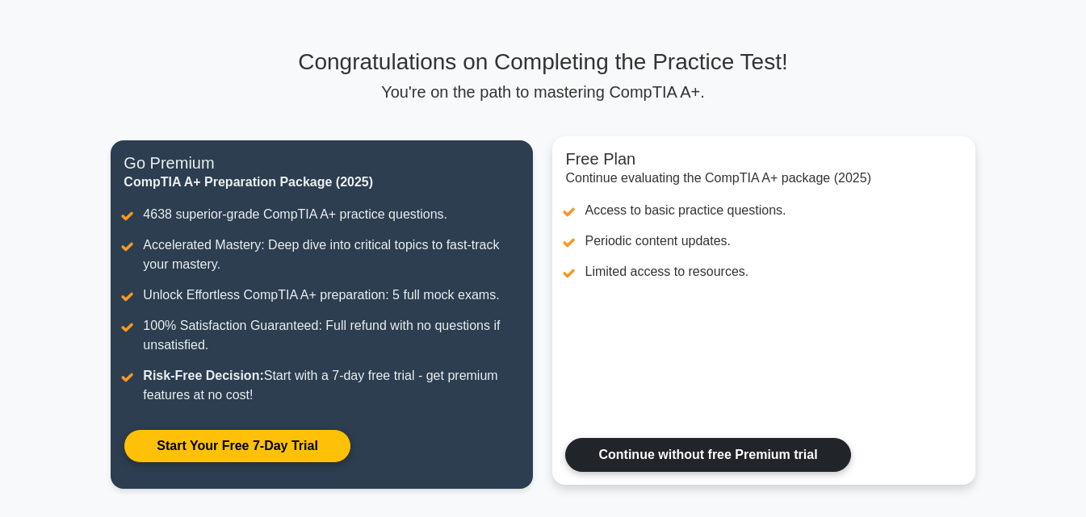
click at [705, 451] on link "Continue without free Premium trial" at bounding box center [707, 455] width 285 height 34
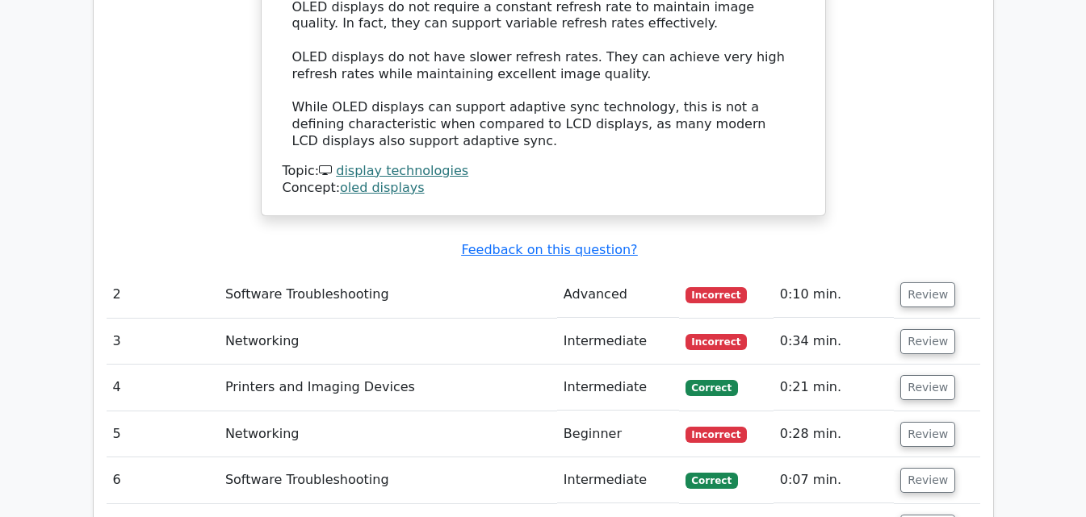
scroll to position [2260, 0]
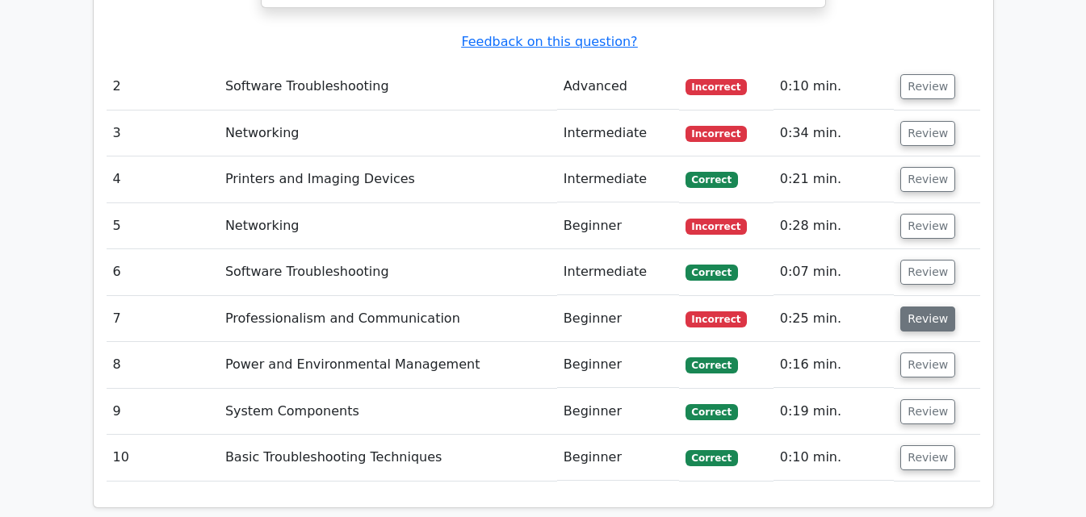
click at [936, 307] on button "Review" at bounding box center [927, 319] width 55 height 25
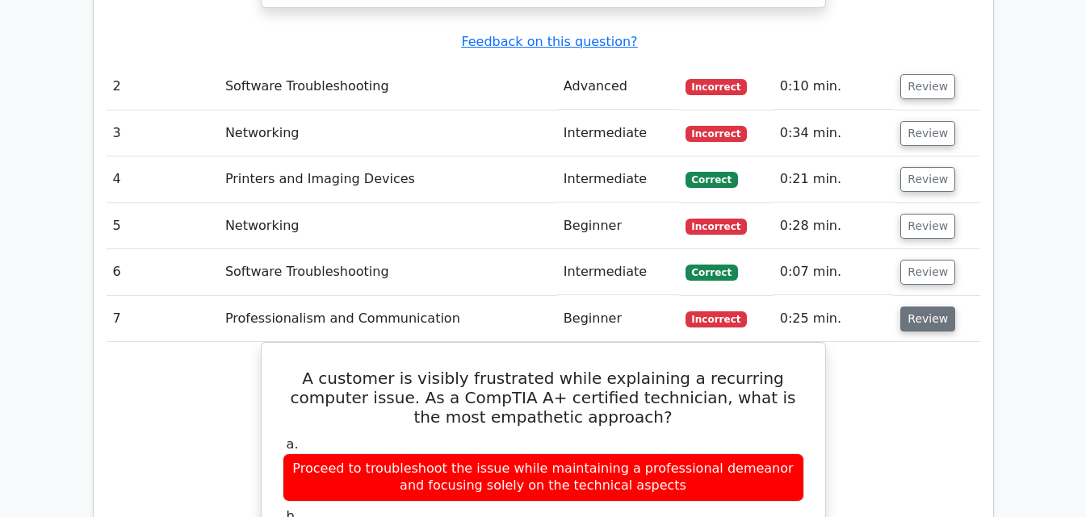
click at [922, 307] on button "Review" at bounding box center [927, 319] width 55 height 25
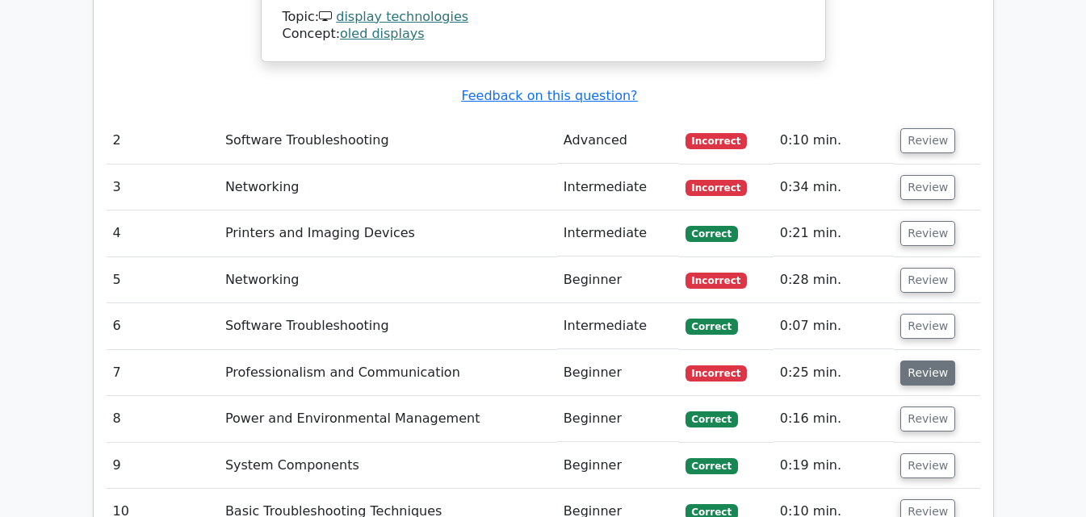
scroll to position [2179, 0]
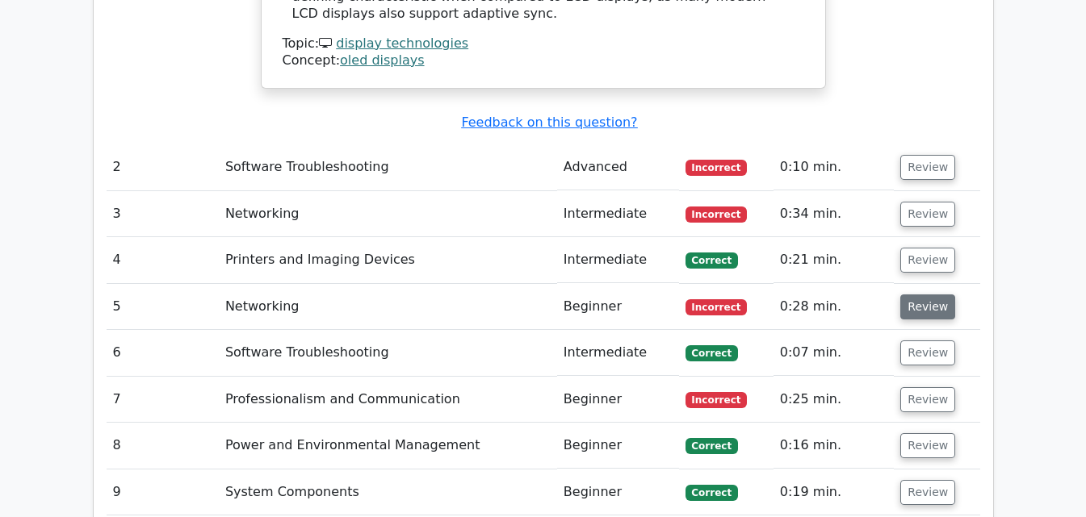
click at [922, 295] on button "Review" at bounding box center [927, 307] width 55 height 25
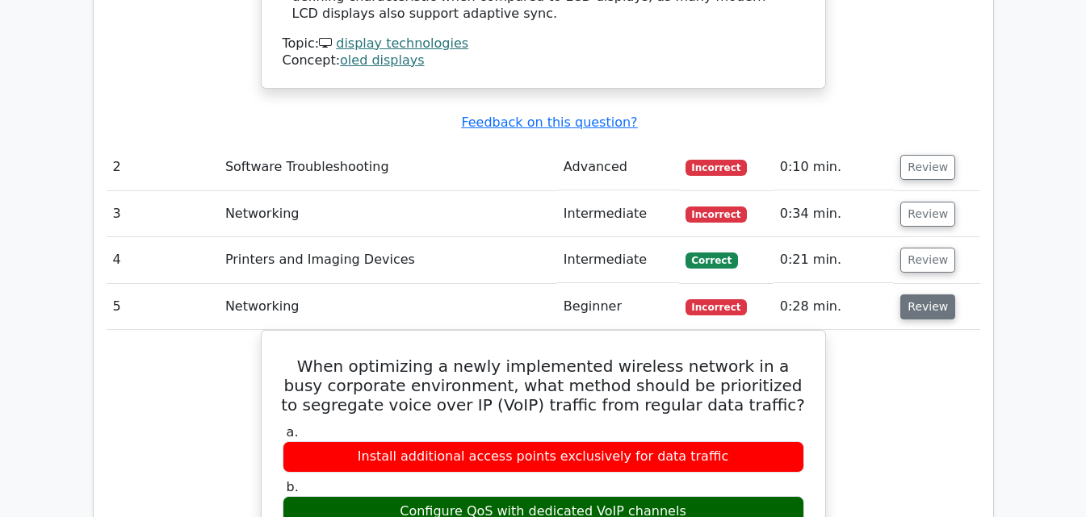
click at [922, 295] on button "Review" at bounding box center [927, 307] width 55 height 25
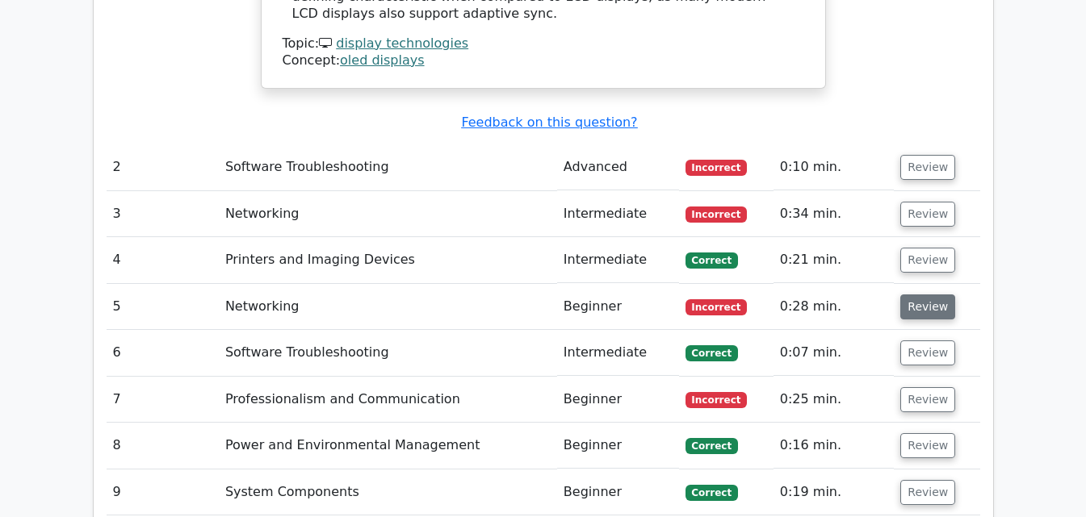
click at [922, 295] on button "Review" at bounding box center [927, 307] width 55 height 25
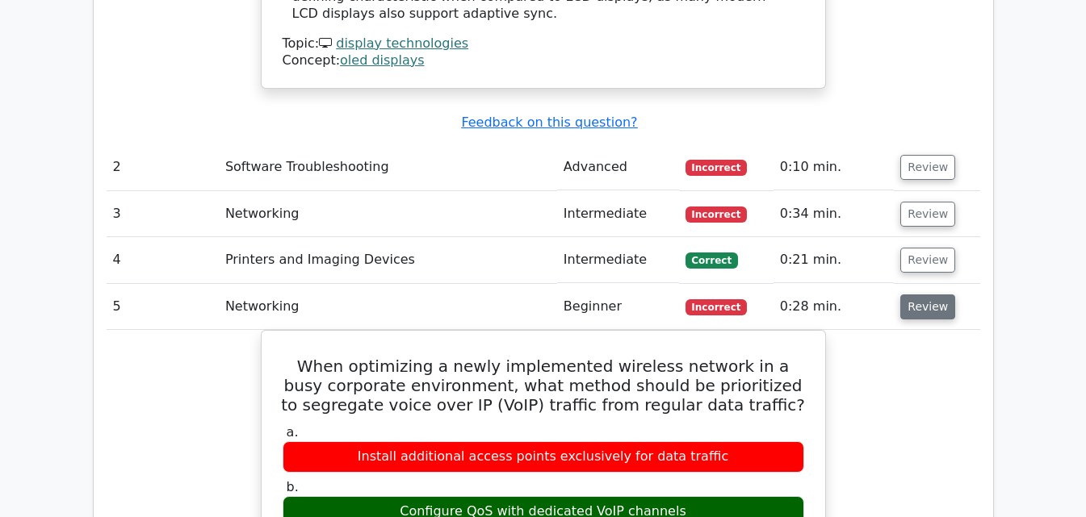
click at [922, 295] on button "Review" at bounding box center [927, 307] width 55 height 25
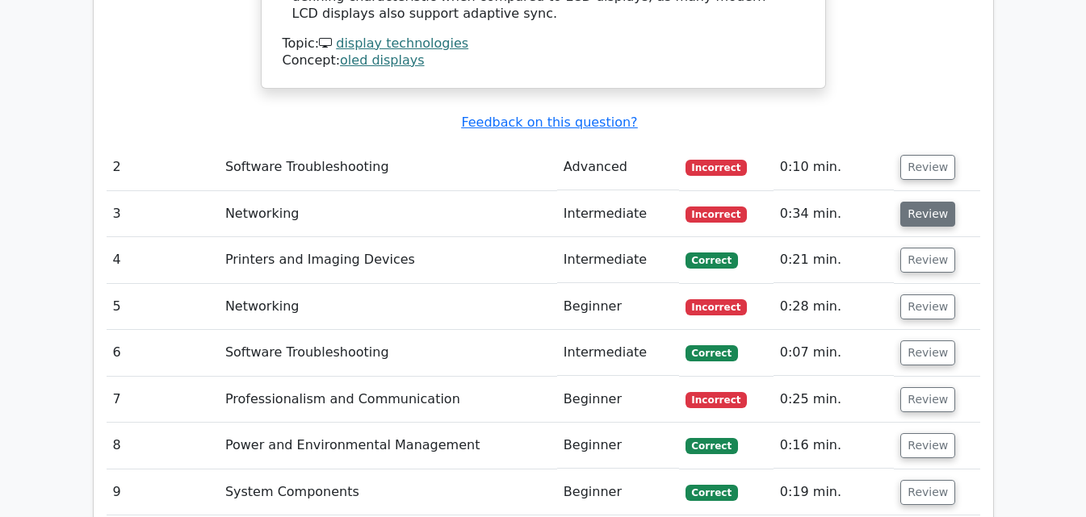
click at [915, 202] on button "Review" at bounding box center [927, 214] width 55 height 25
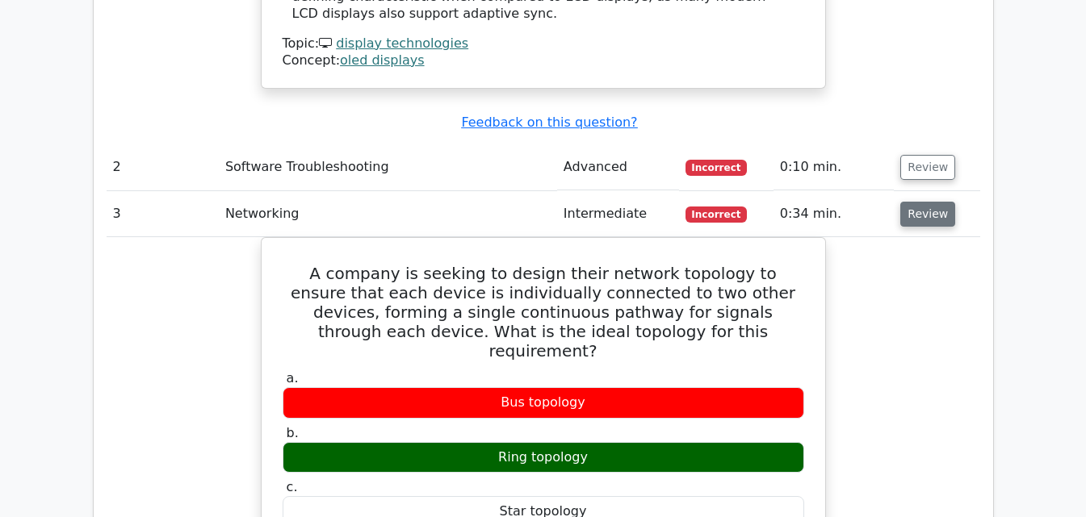
click at [919, 202] on button "Review" at bounding box center [927, 214] width 55 height 25
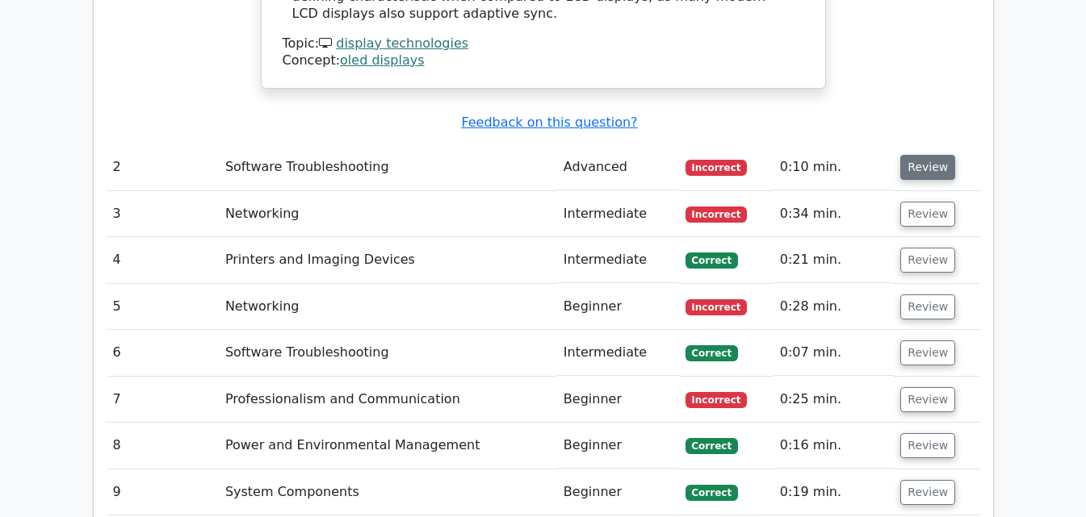
click at [921, 155] on button "Review" at bounding box center [927, 167] width 55 height 25
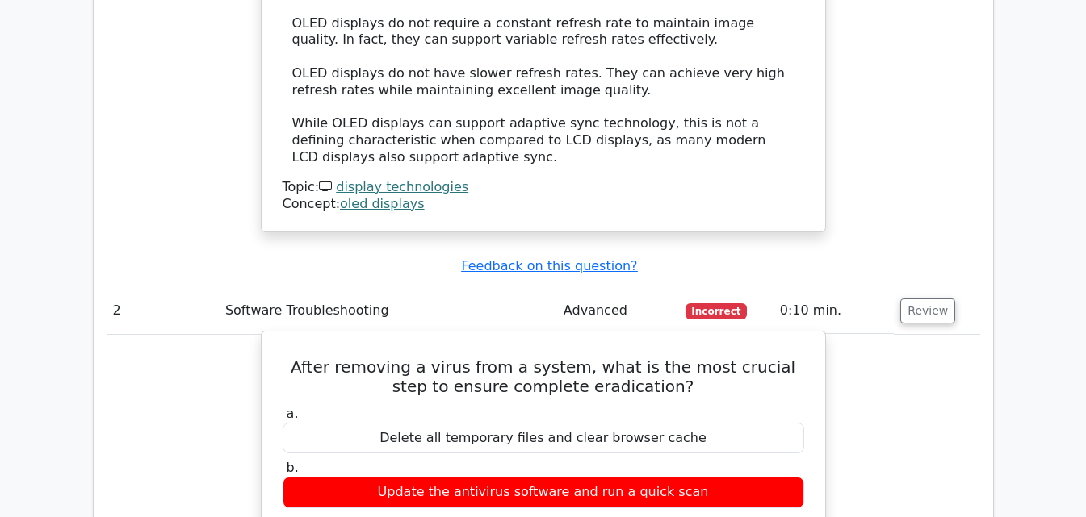
scroll to position [2018, 0]
